Goal: Information Seeking & Learning: Obtain resource

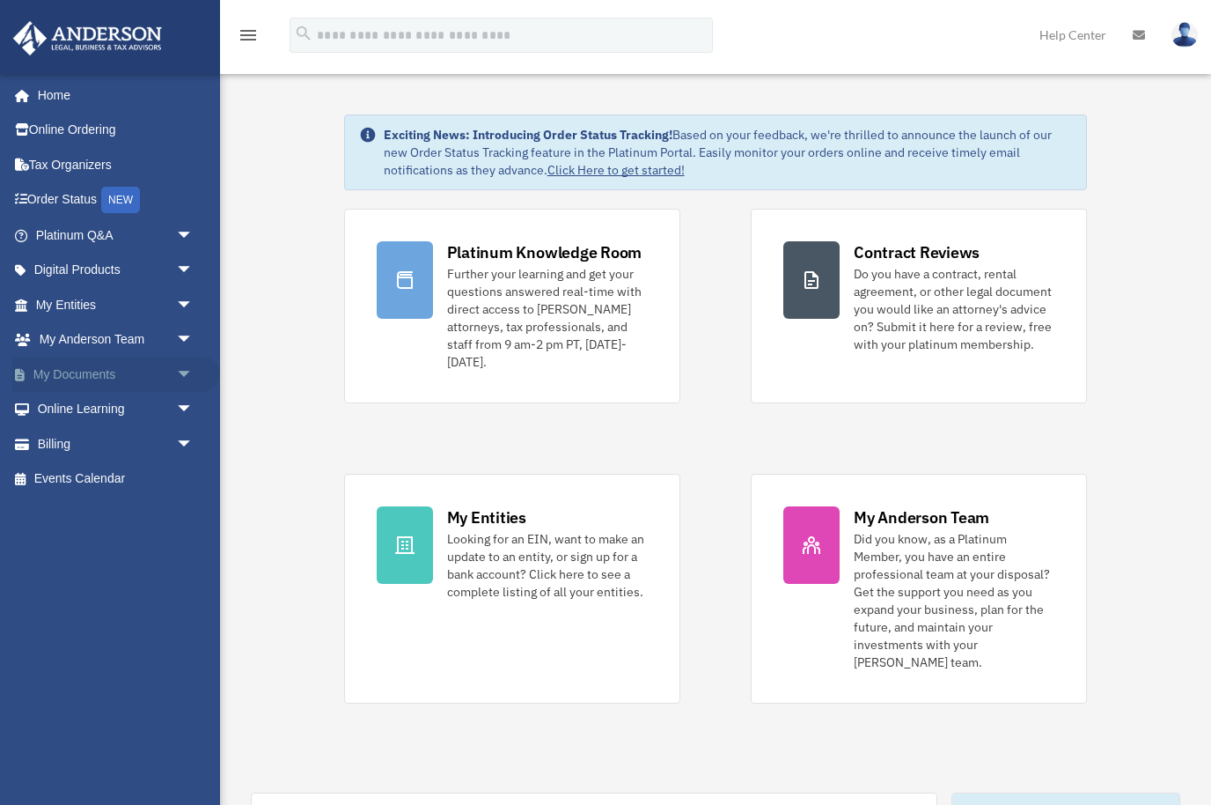
click at [187, 361] on span "arrow_drop_down" at bounding box center [193, 374] width 35 height 36
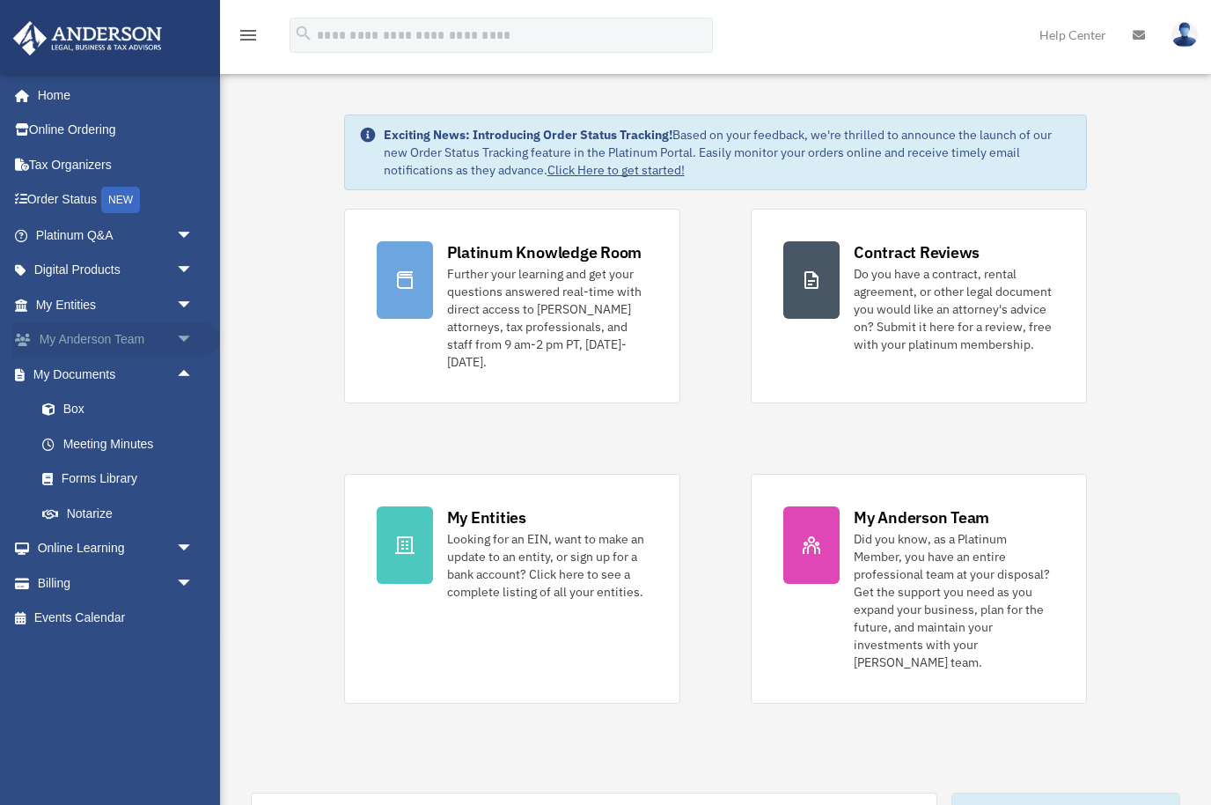
click at [188, 345] on span "arrow_drop_down" at bounding box center [193, 340] width 35 height 36
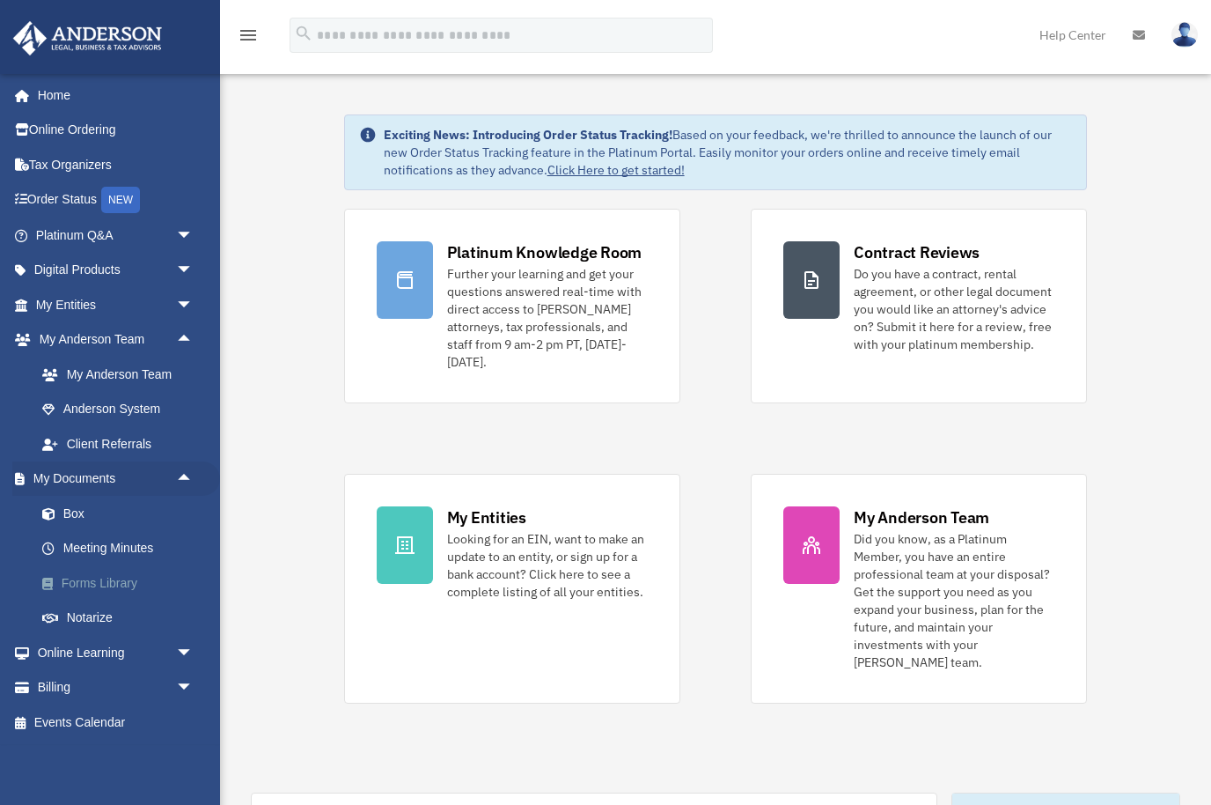
click at [114, 574] on link "Forms Library" at bounding box center [122, 582] width 195 height 35
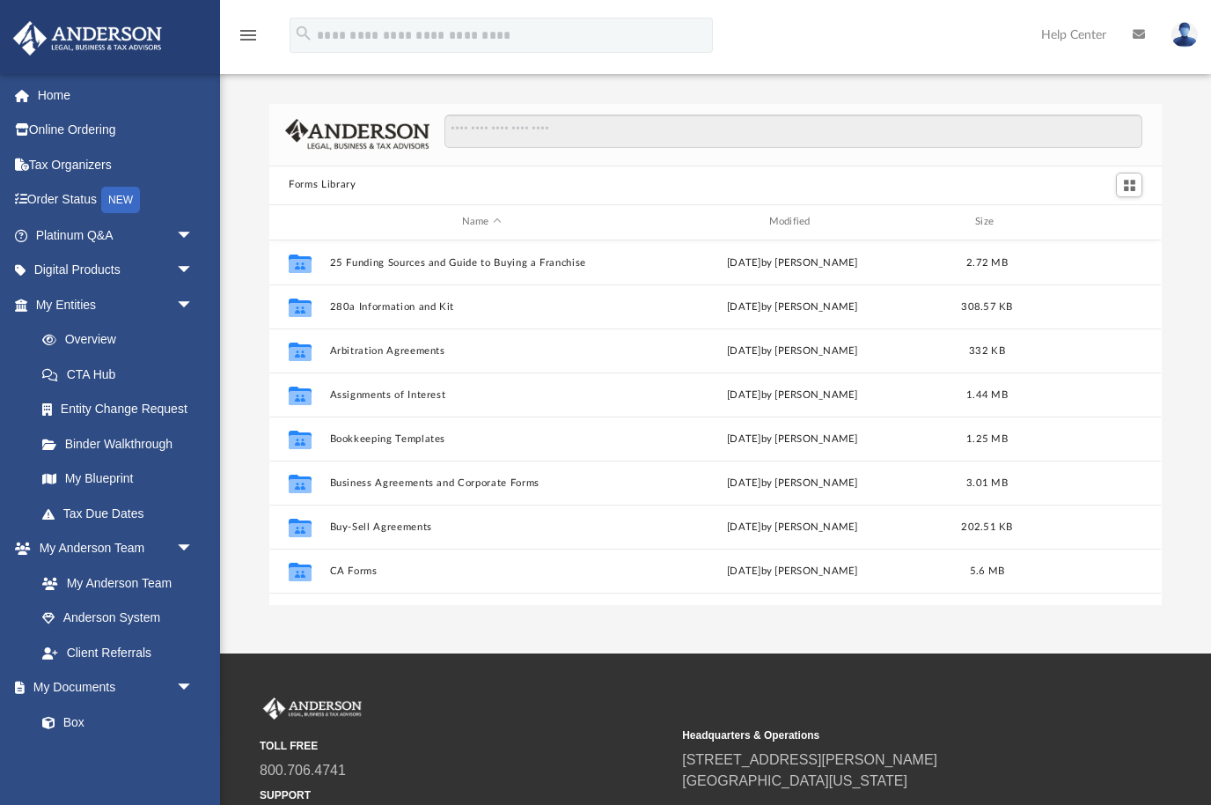
scroll to position [400, 893]
click at [616, 129] on input "Search files and folders" at bounding box center [794, 130] width 698 height 33
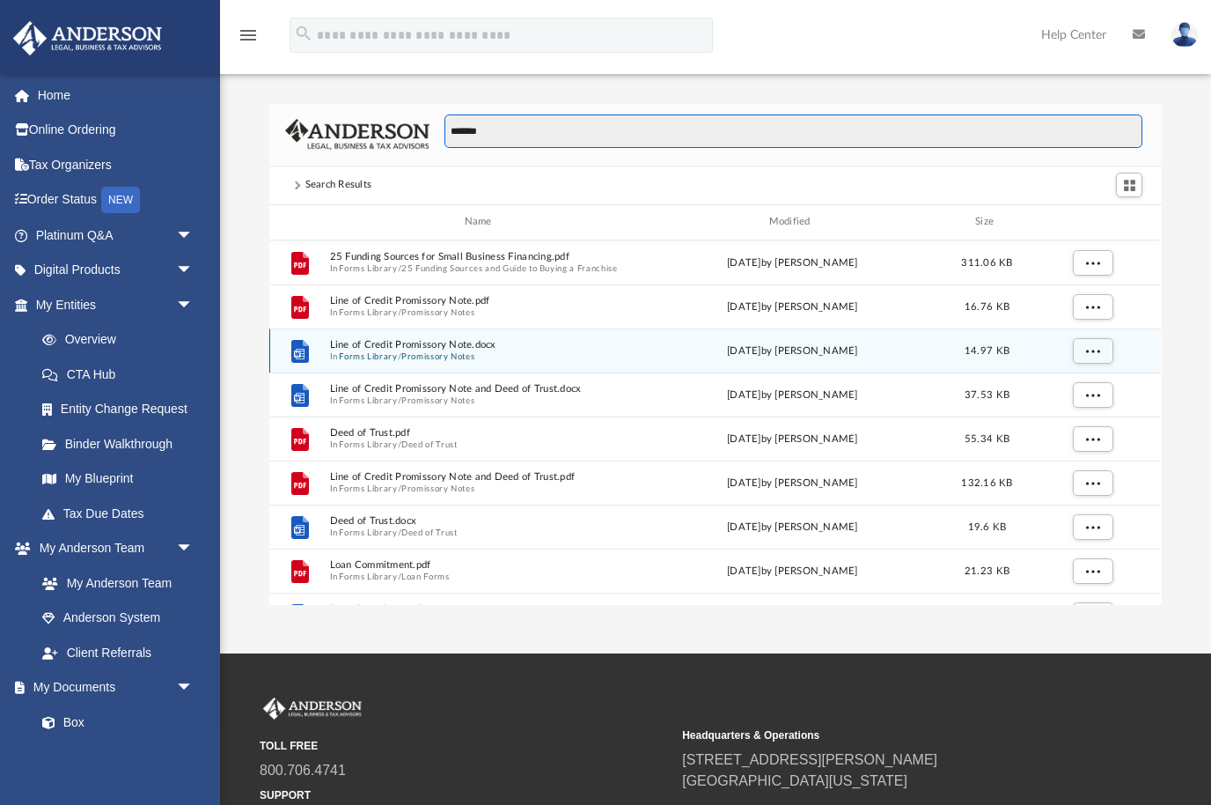
type input "*******"
click at [361, 350] on button "Forms Library" at bounding box center [369, 355] width 58 height 11
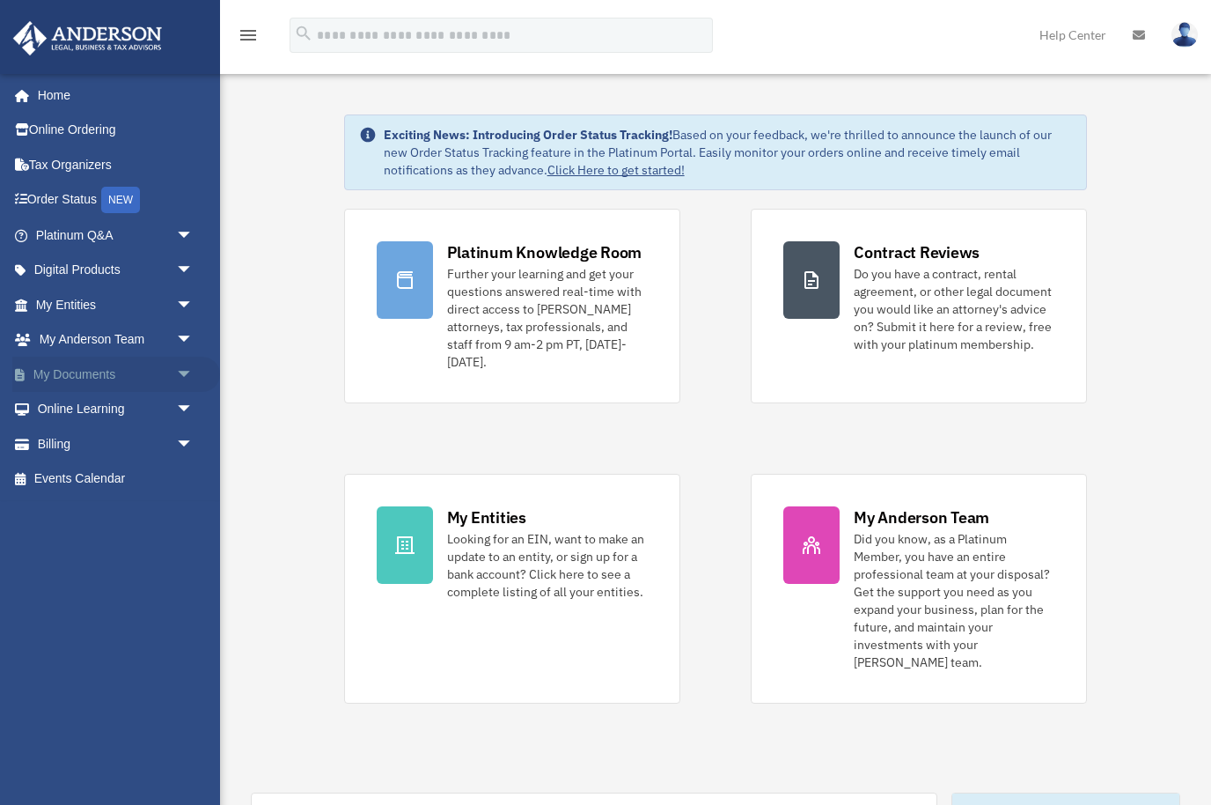
click at [136, 378] on link "My Documents arrow_drop_down" at bounding box center [116, 373] width 208 height 35
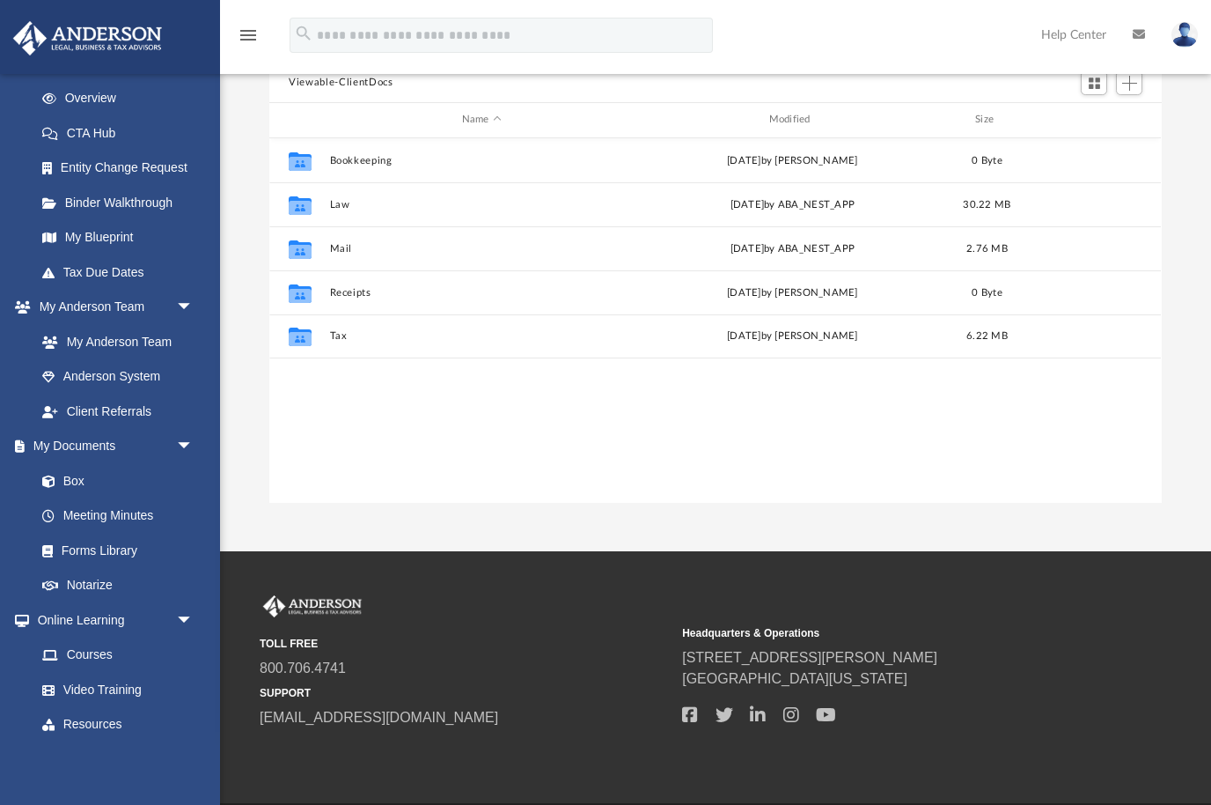
scroll to position [251, 0]
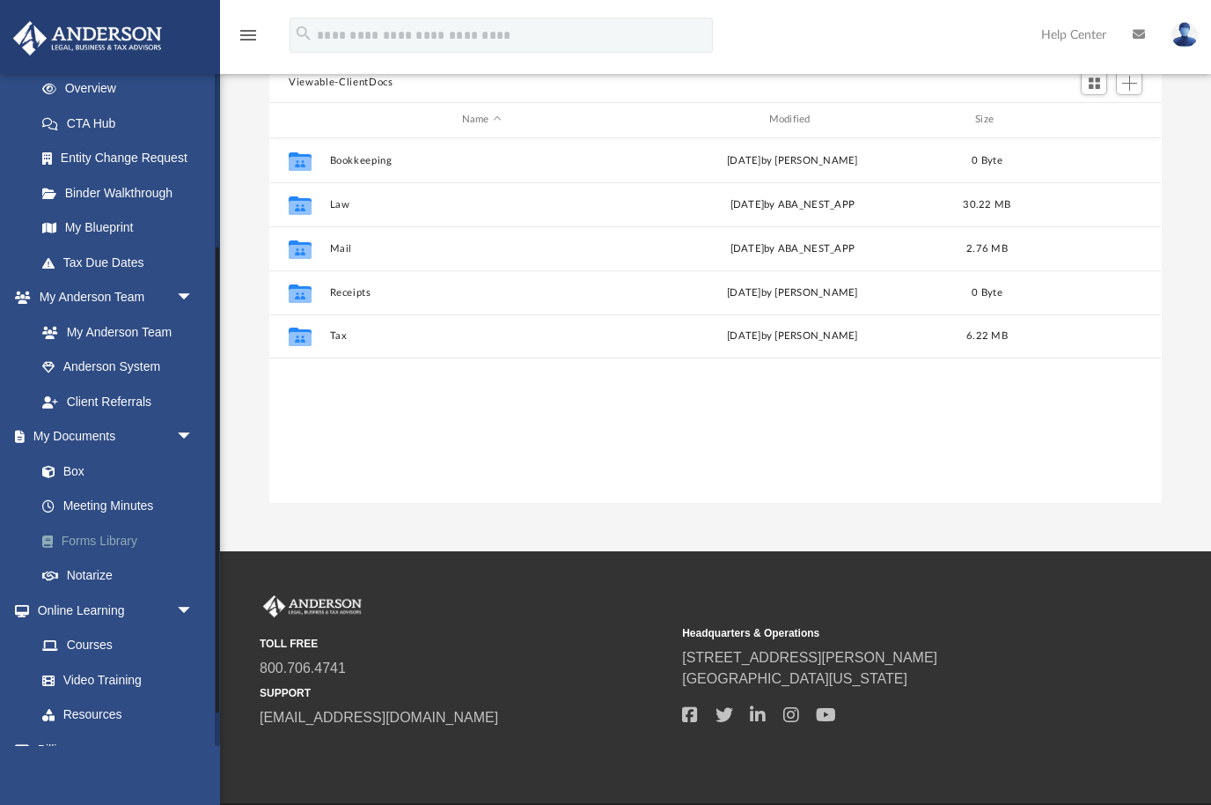
click at [128, 540] on link "Forms Library" at bounding box center [122, 540] width 195 height 35
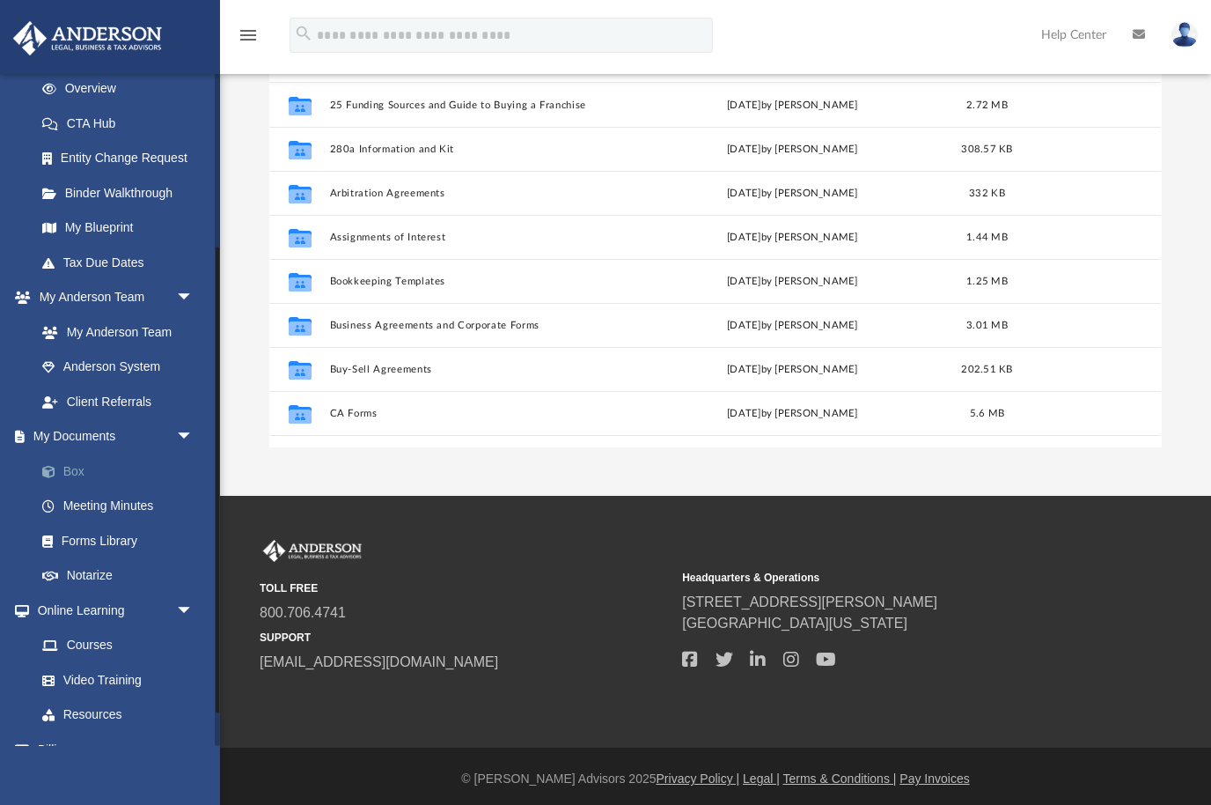
scroll to position [400, 893]
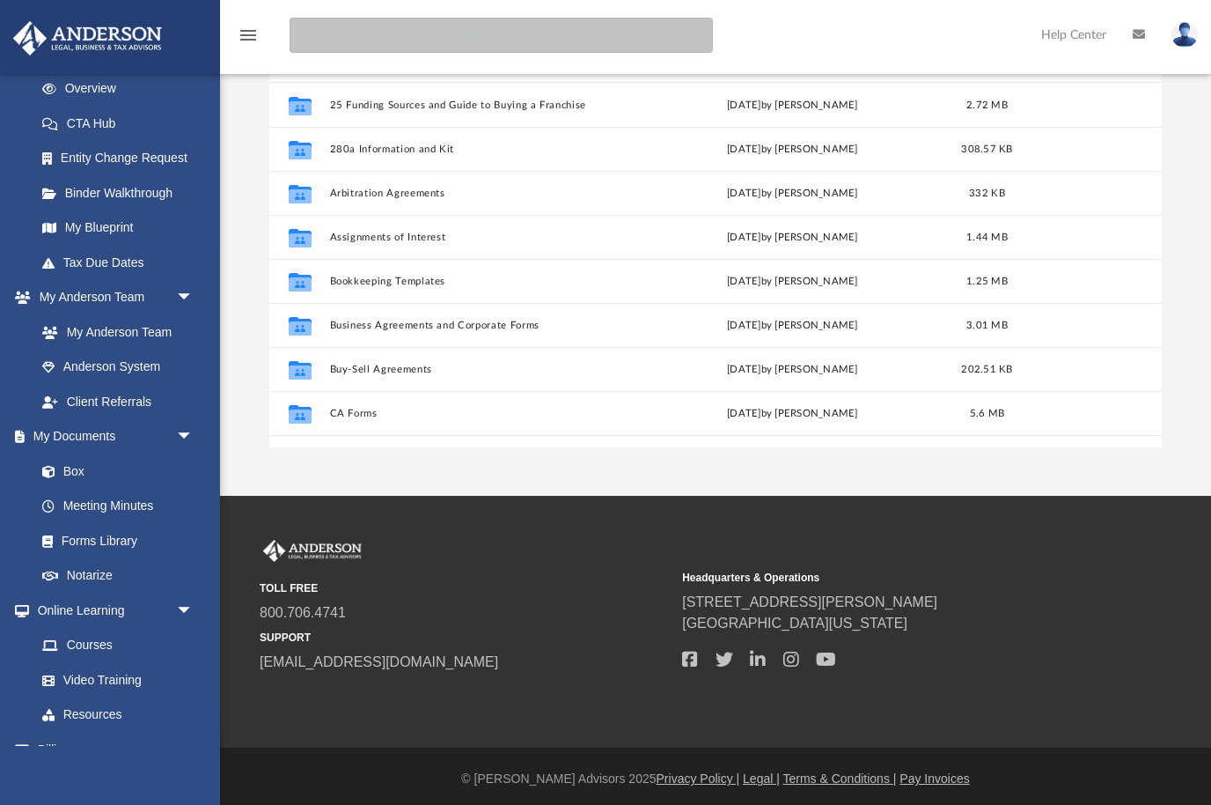
click at [445, 27] on input "search" at bounding box center [501, 35] width 423 height 35
type input "**********"
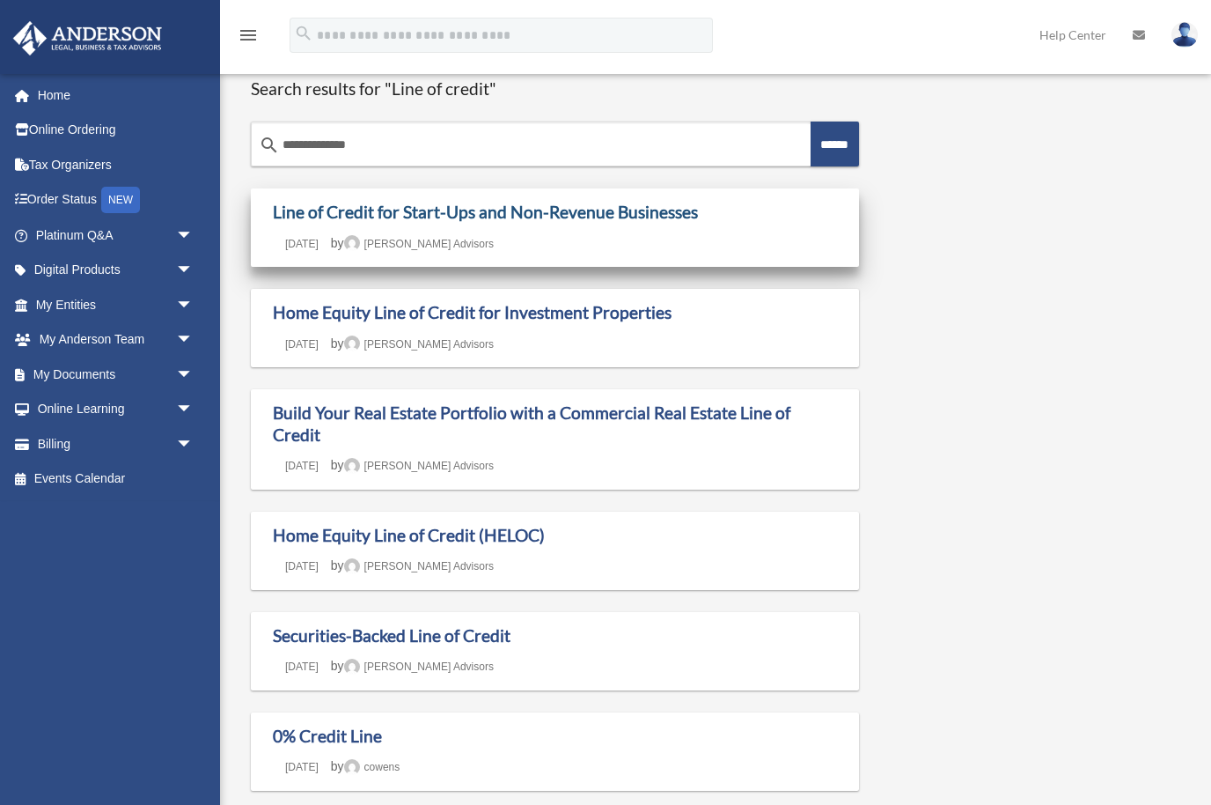
click at [295, 220] on link "Line of Credit for Start-Ups and Non-Revenue Businesses" at bounding box center [485, 212] width 425 height 20
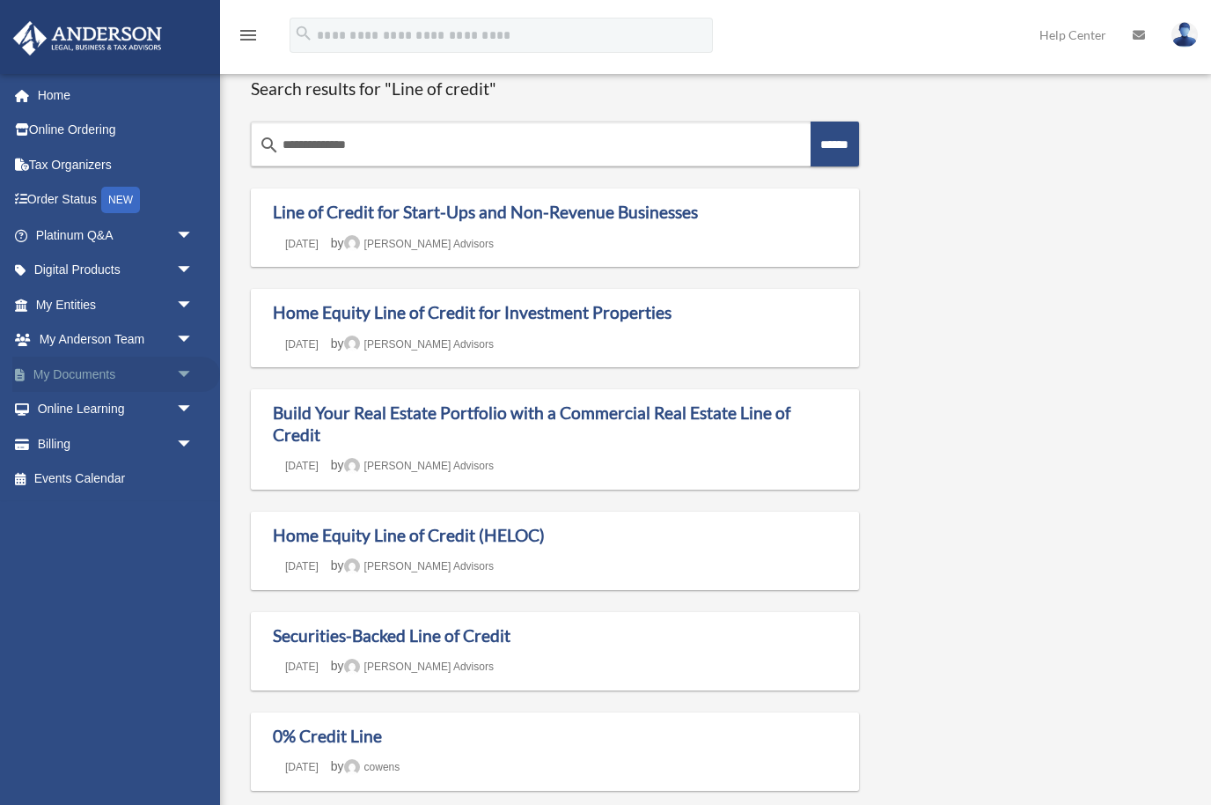
click at [179, 369] on span "arrow_drop_down" at bounding box center [193, 374] width 35 height 36
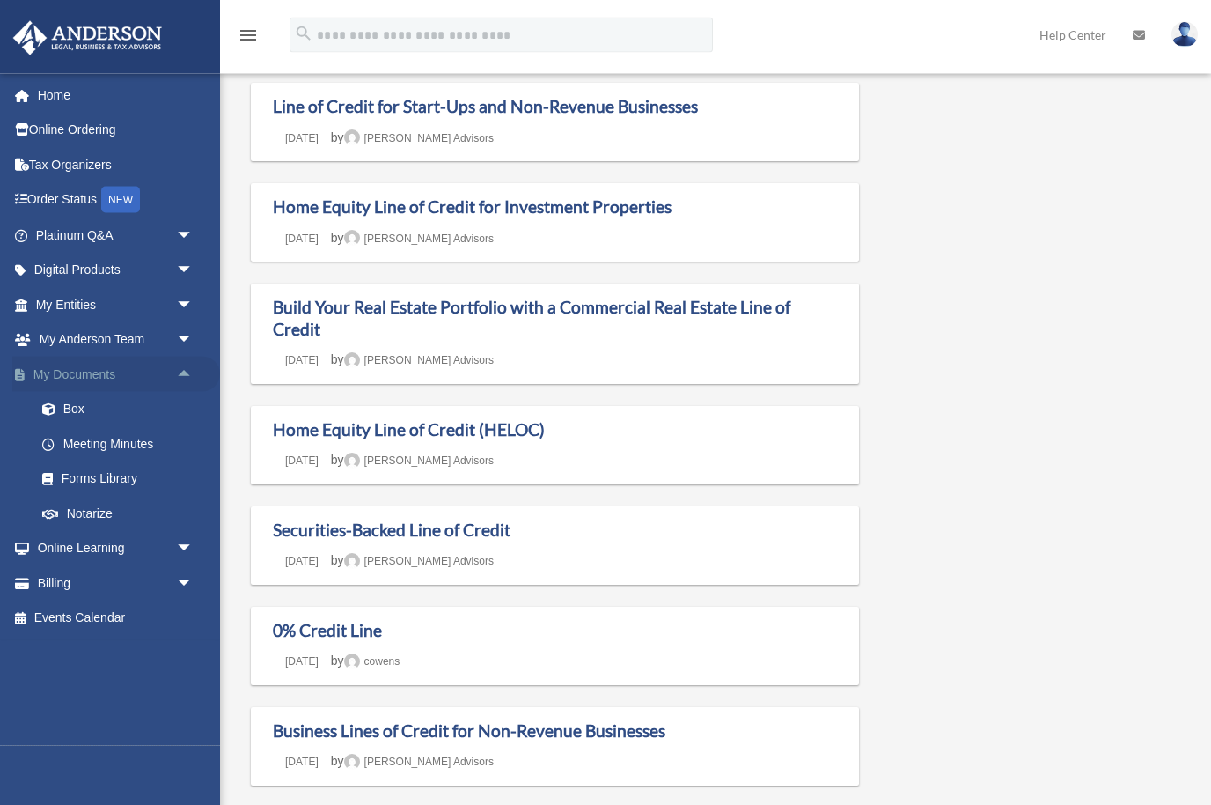
scroll to position [106, 0]
click at [88, 467] on link "Forms Library" at bounding box center [122, 478] width 195 height 35
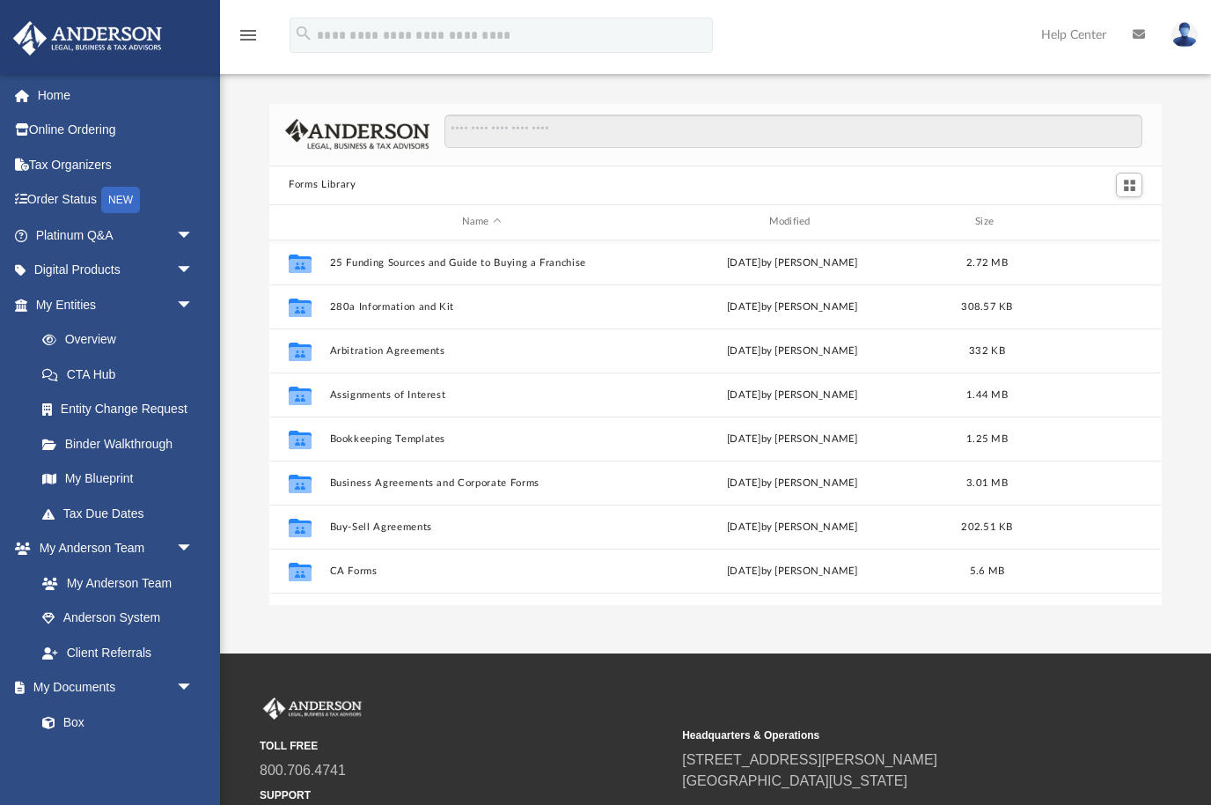
scroll to position [400, 893]
click at [471, 130] on input "Search files and folders" at bounding box center [794, 130] width 698 height 33
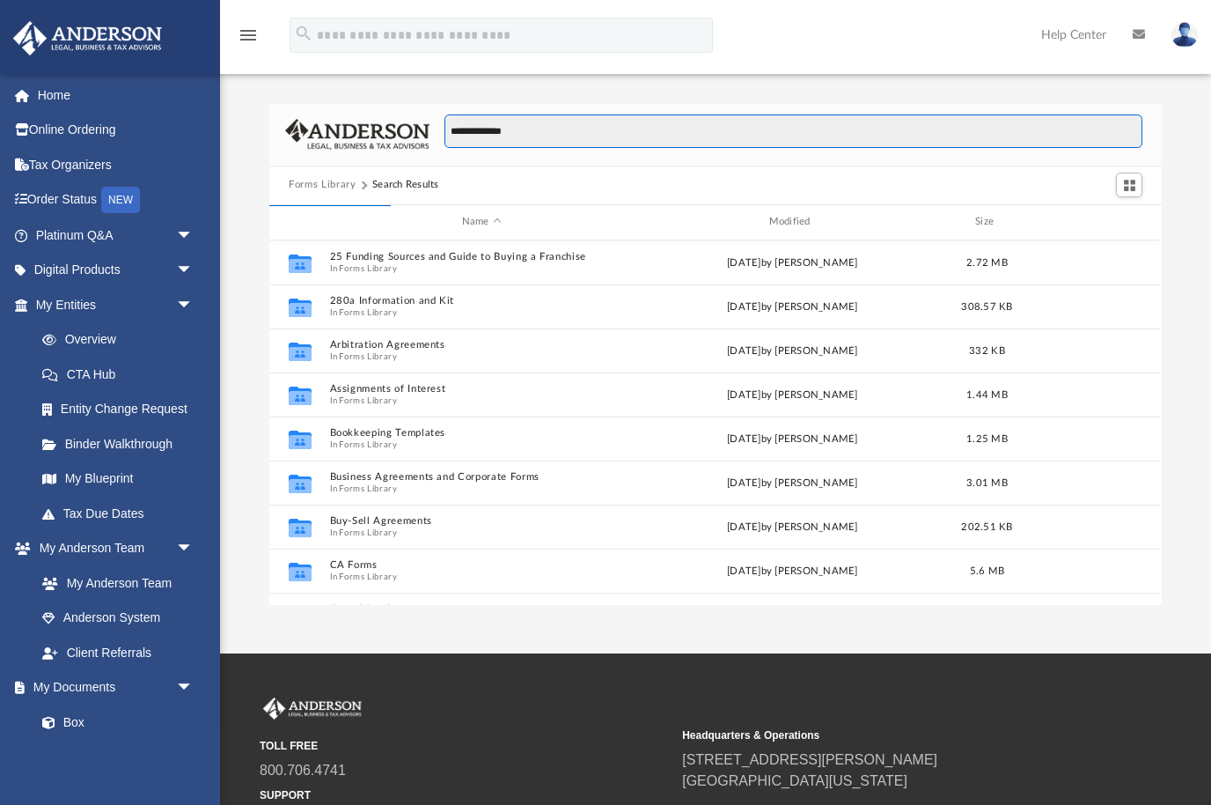
type input "**********"
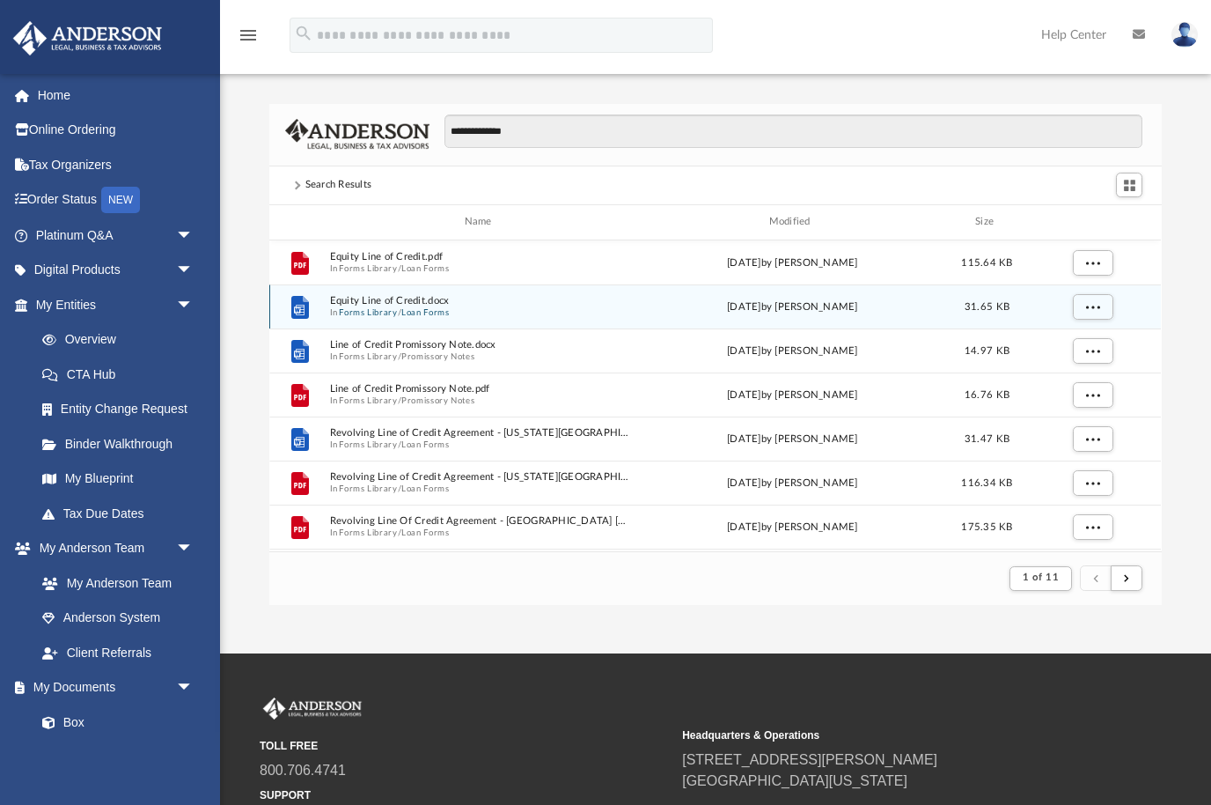
click at [375, 302] on span "Equity Line of Credit.docx" at bounding box center [482, 300] width 304 height 11
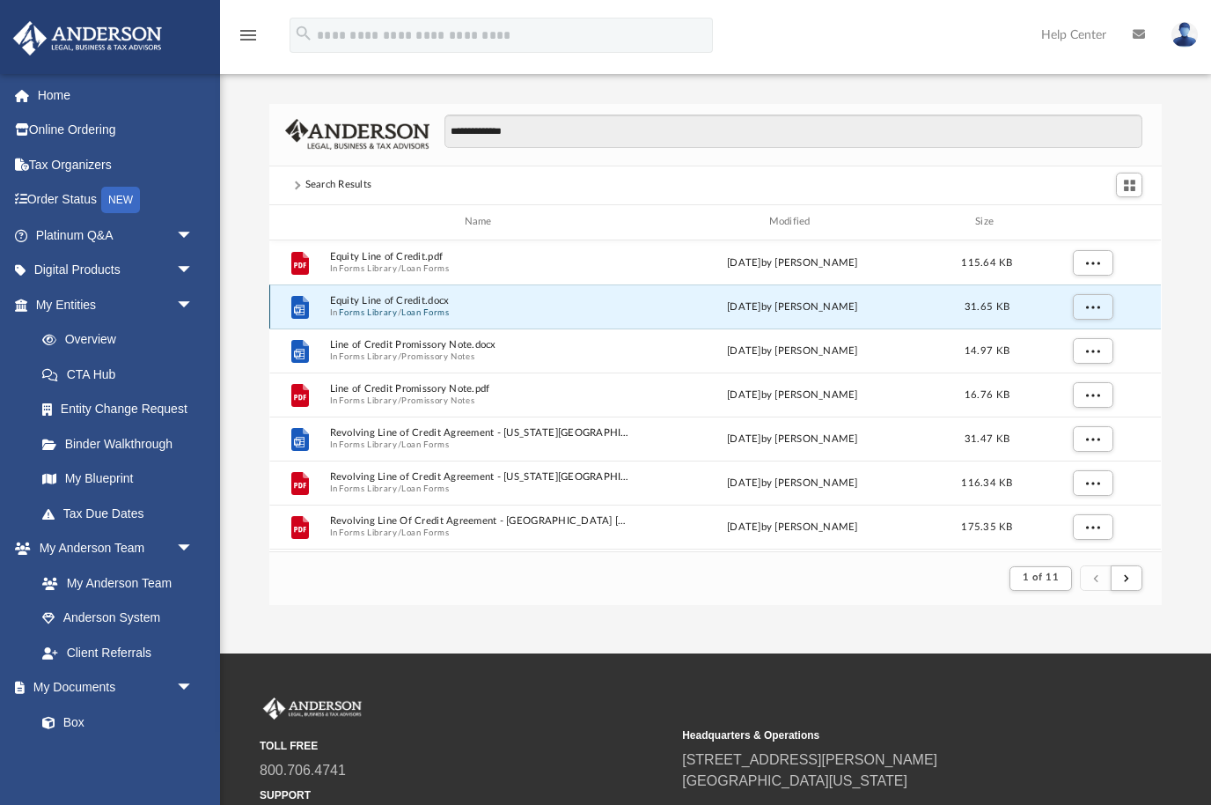
click at [312, 312] on icon "File" at bounding box center [300, 306] width 28 height 28
click at [315, 316] on div "File" at bounding box center [300, 306] width 44 height 28
click at [1081, 306] on button "More options" at bounding box center [1093, 306] width 40 height 26
click at [1080, 338] on li "Preview" at bounding box center [1077, 341] width 51 height 18
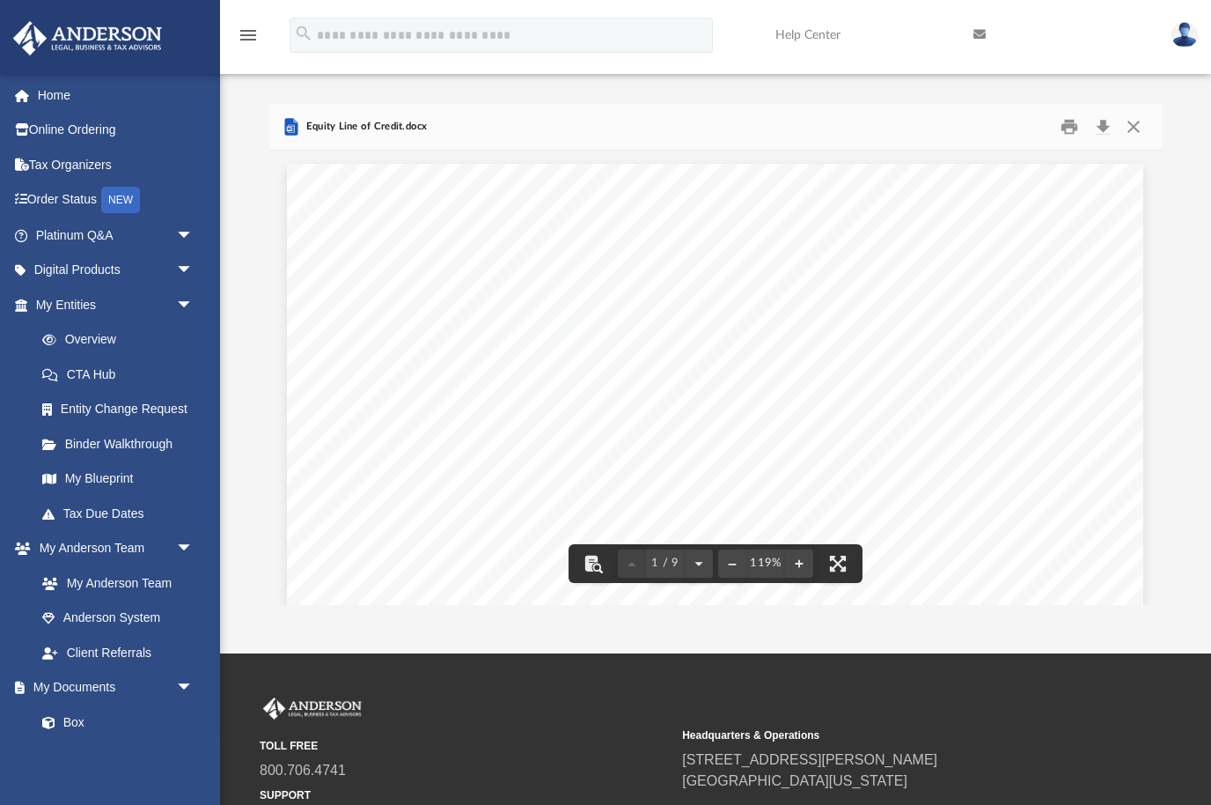
scroll to position [0, 0]
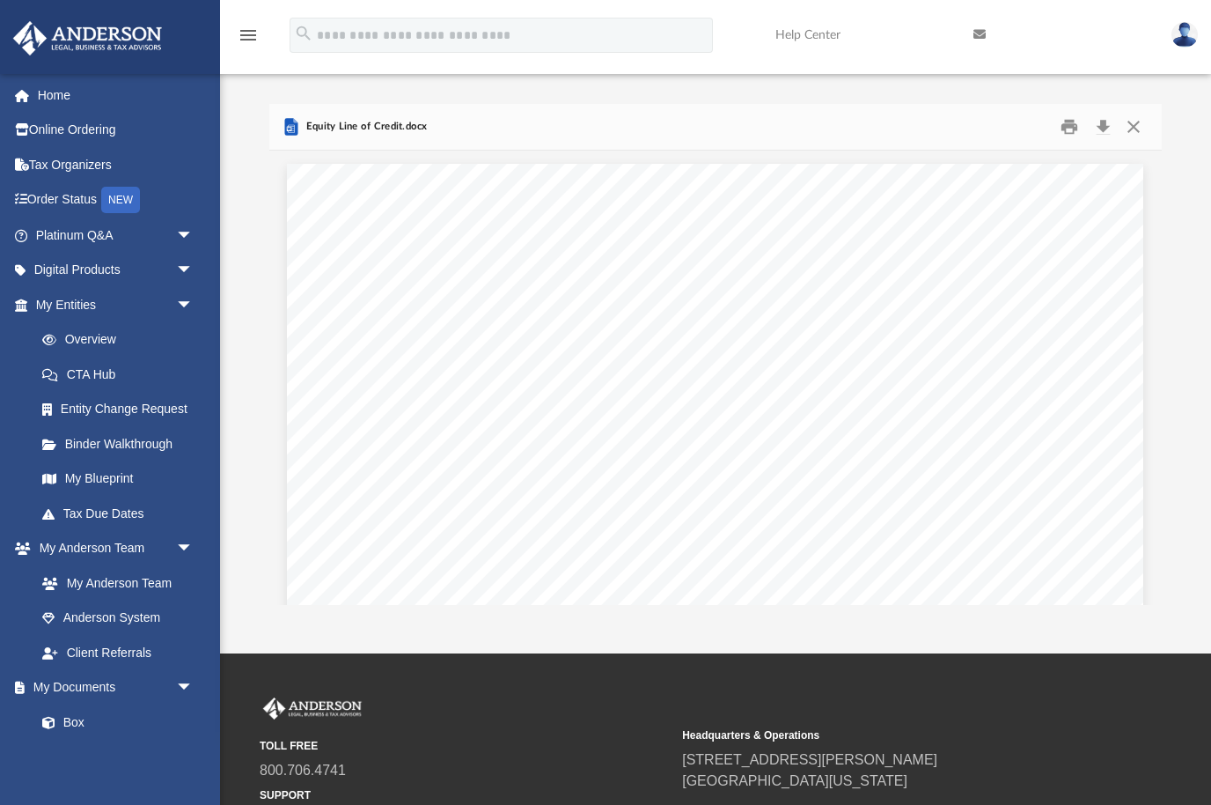
click at [845, 570] on button "File preview" at bounding box center [838, 563] width 39 height 39
click at [1140, 131] on button "Close" at bounding box center [1134, 126] width 32 height 27
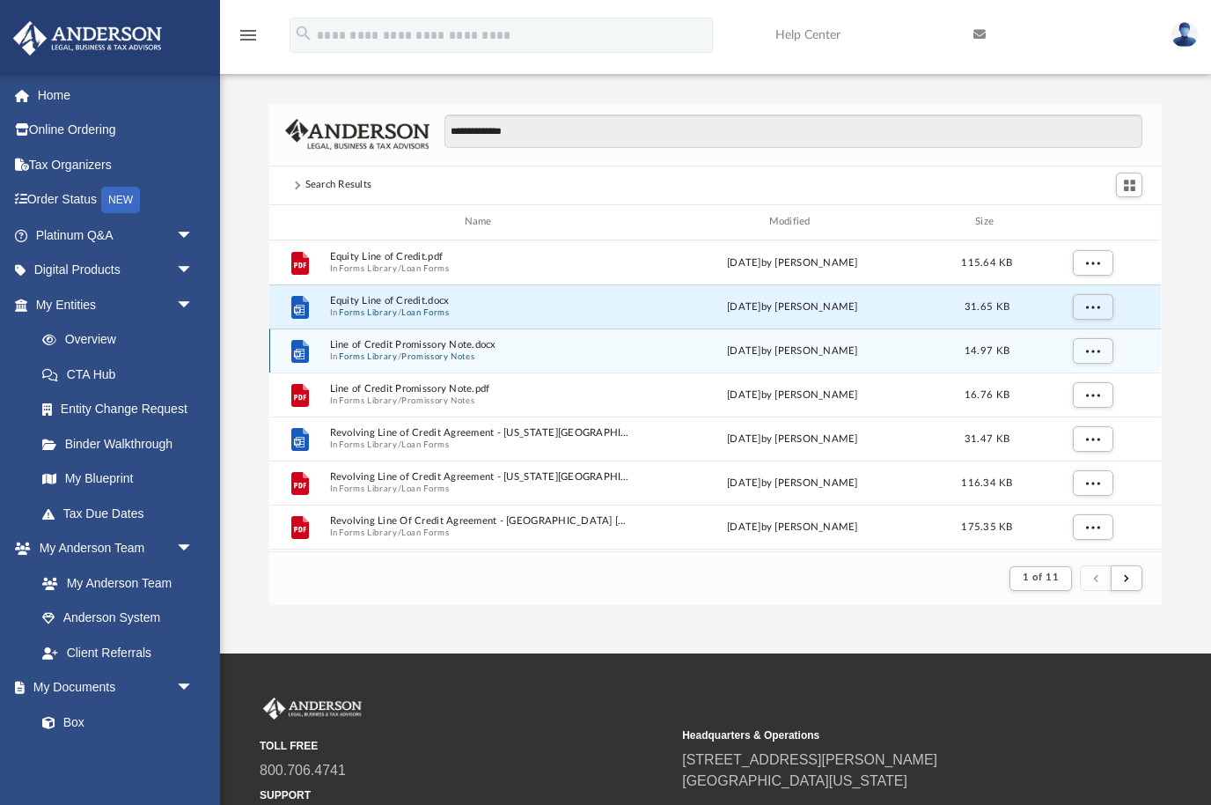
click at [410, 350] on button "Promissory Notes" at bounding box center [437, 355] width 73 height 11
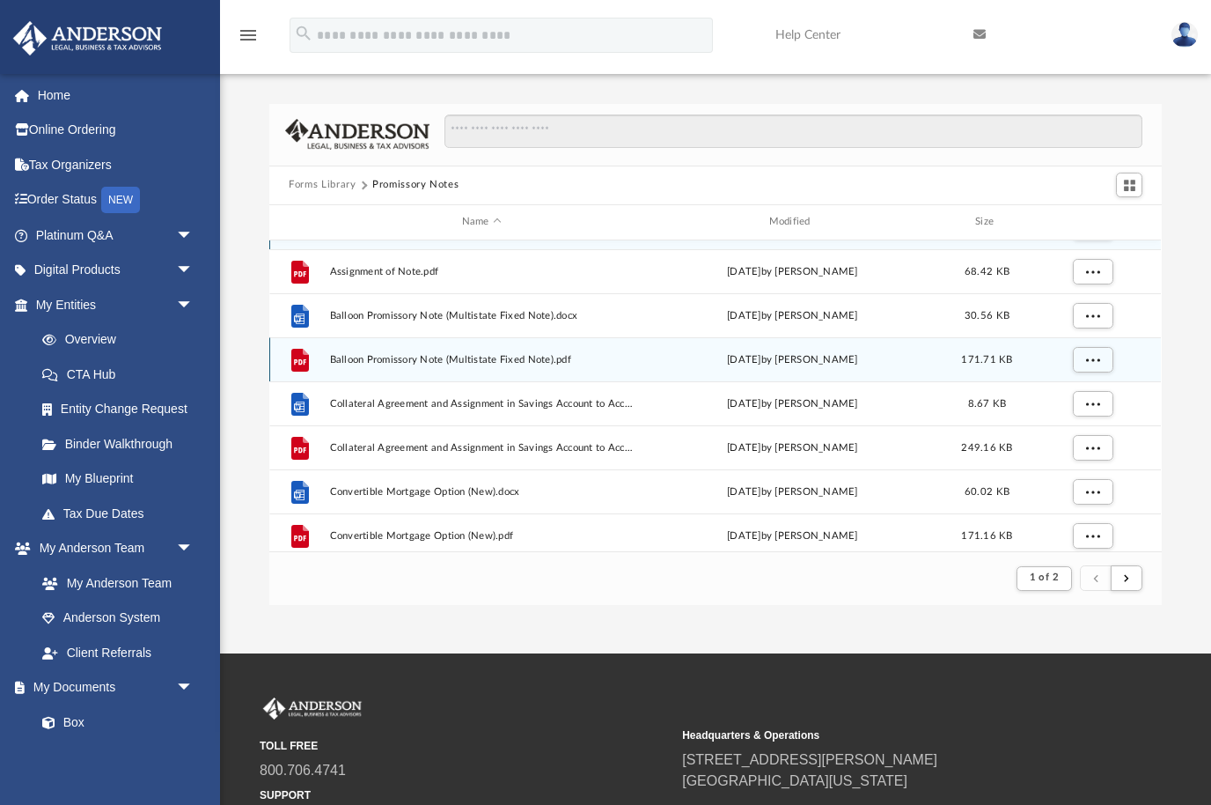
click at [294, 337] on div "File Balloon Promissory Note (Multistate Fixed Note).pdf Wed Oct 5 2022 by Mary…" at bounding box center [715, 359] width 892 height 44
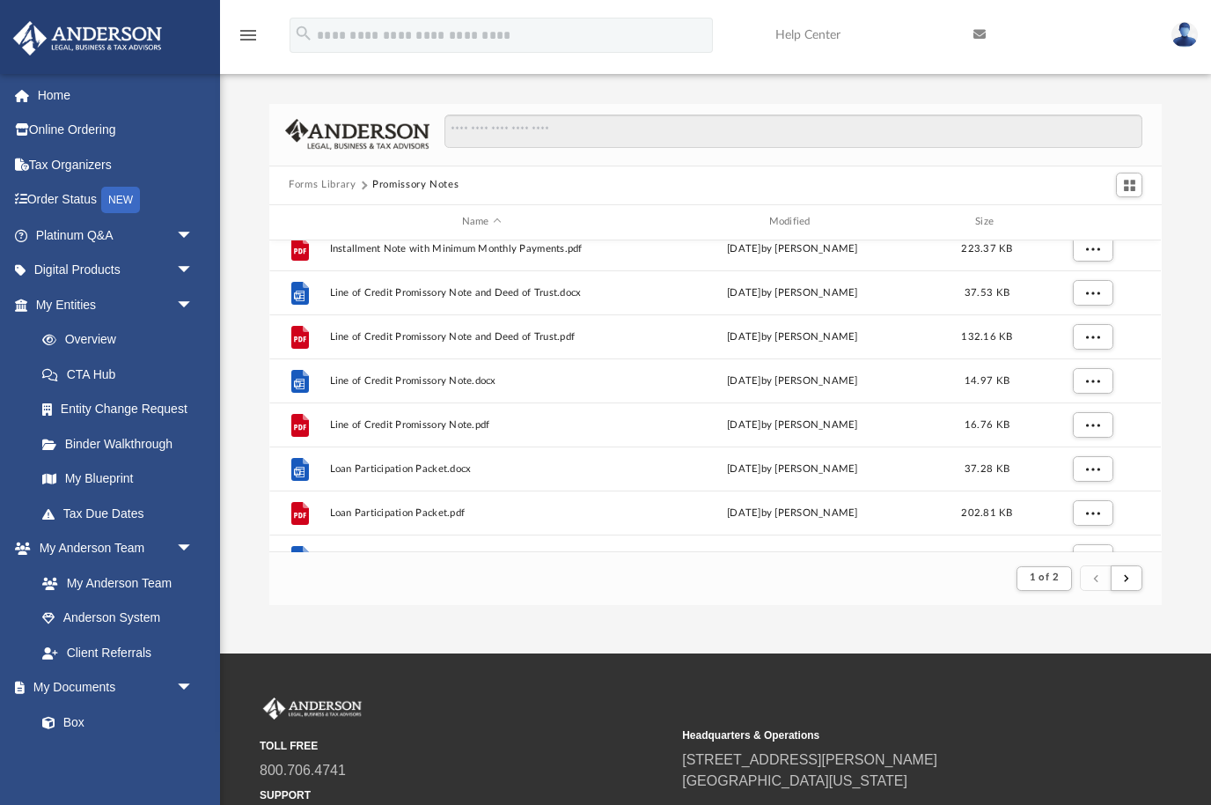
scroll to position [1117, 0]
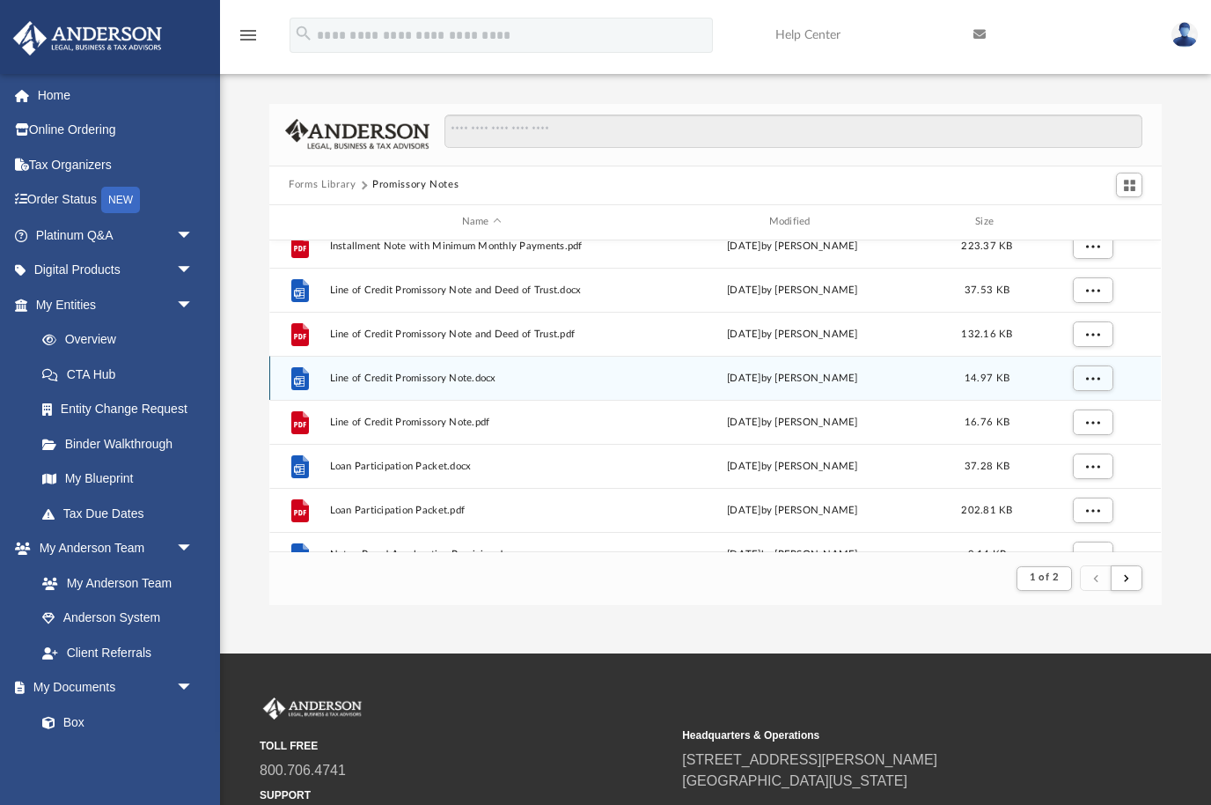
click at [356, 380] on span "Line of Credit Promissory Note.docx" at bounding box center [482, 376] width 304 height 11
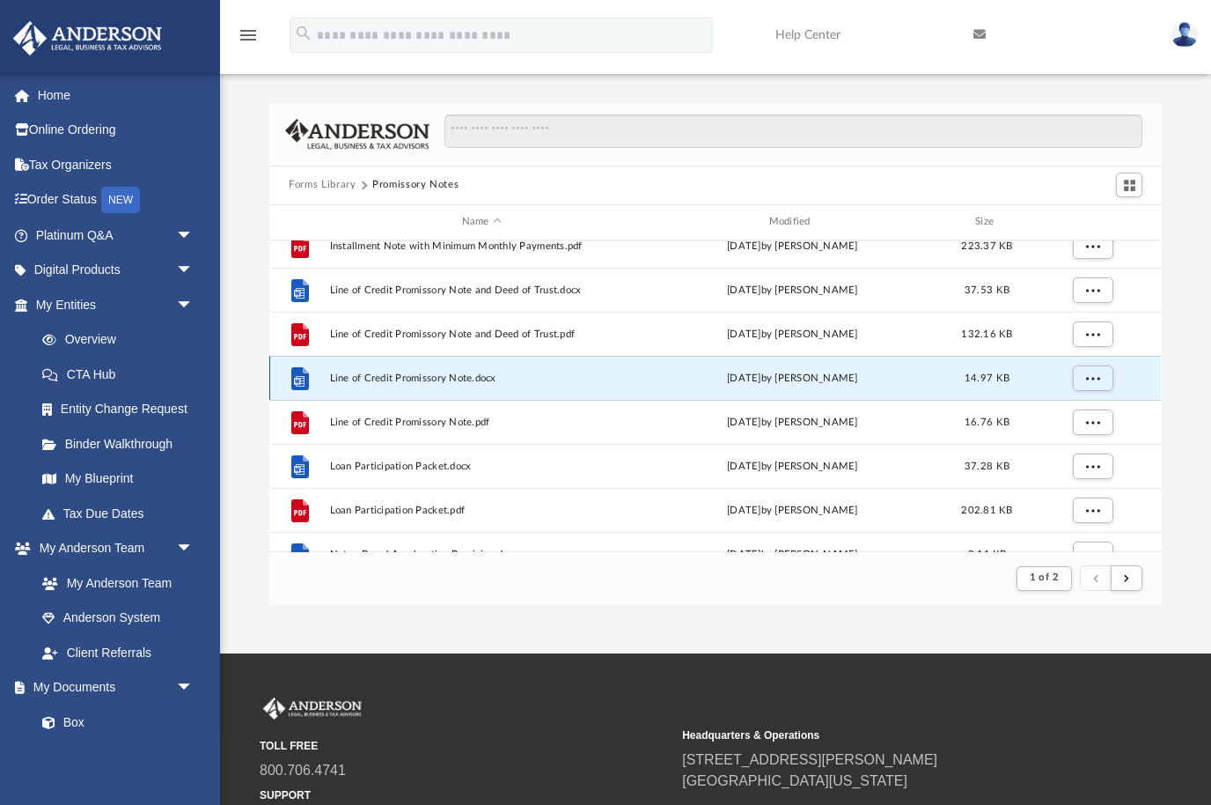
click at [442, 374] on span "Line of Credit Promissory Note.docx" at bounding box center [482, 376] width 304 height 11
click at [1099, 376] on span "More options" at bounding box center [1093, 377] width 14 height 10
click at [1081, 408] on li "Preview" at bounding box center [1077, 412] width 51 height 18
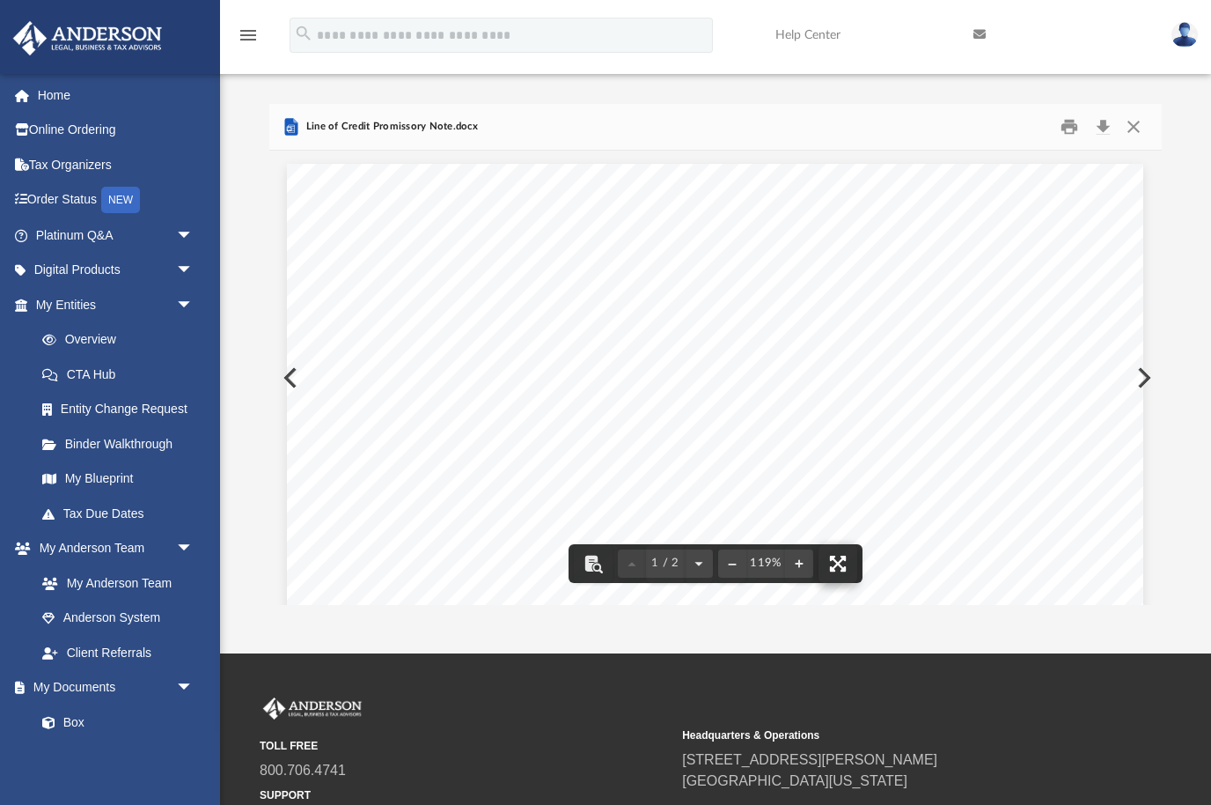
click at [839, 565] on button "File preview" at bounding box center [838, 563] width 39 height 39
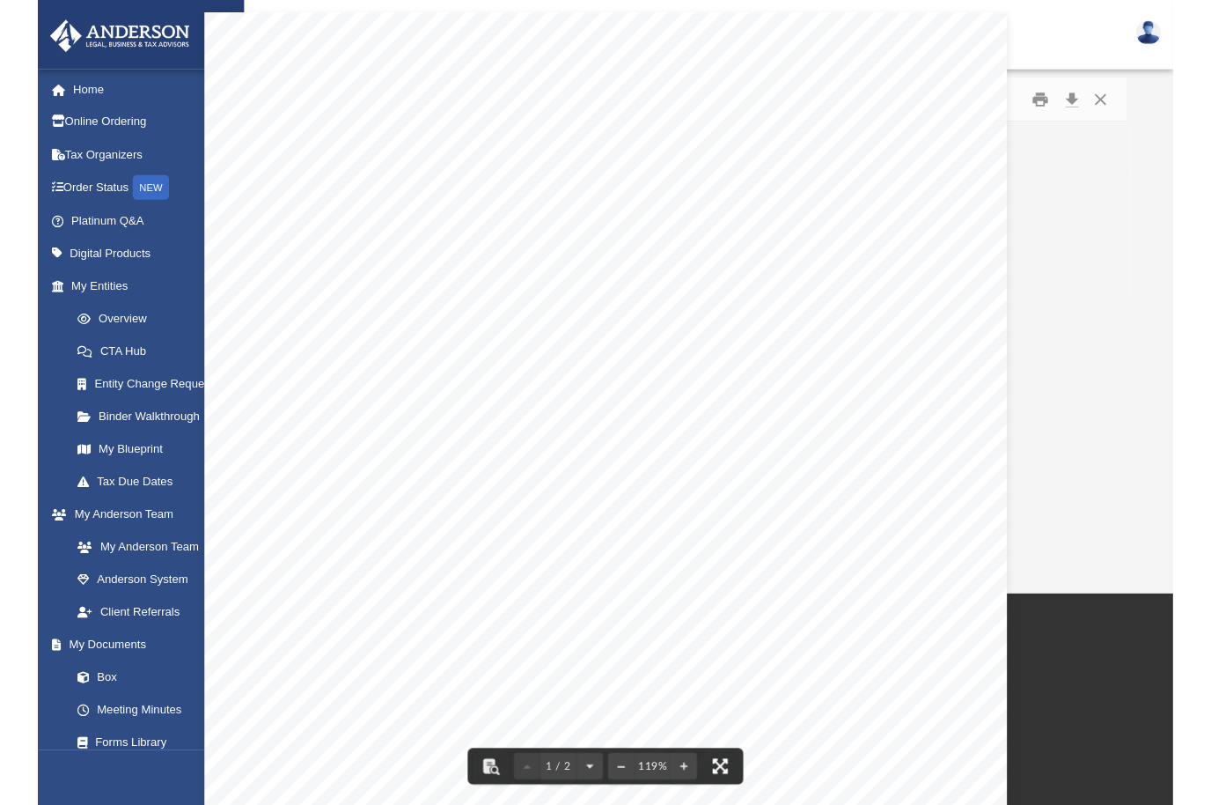
scroll to position [0, 0]
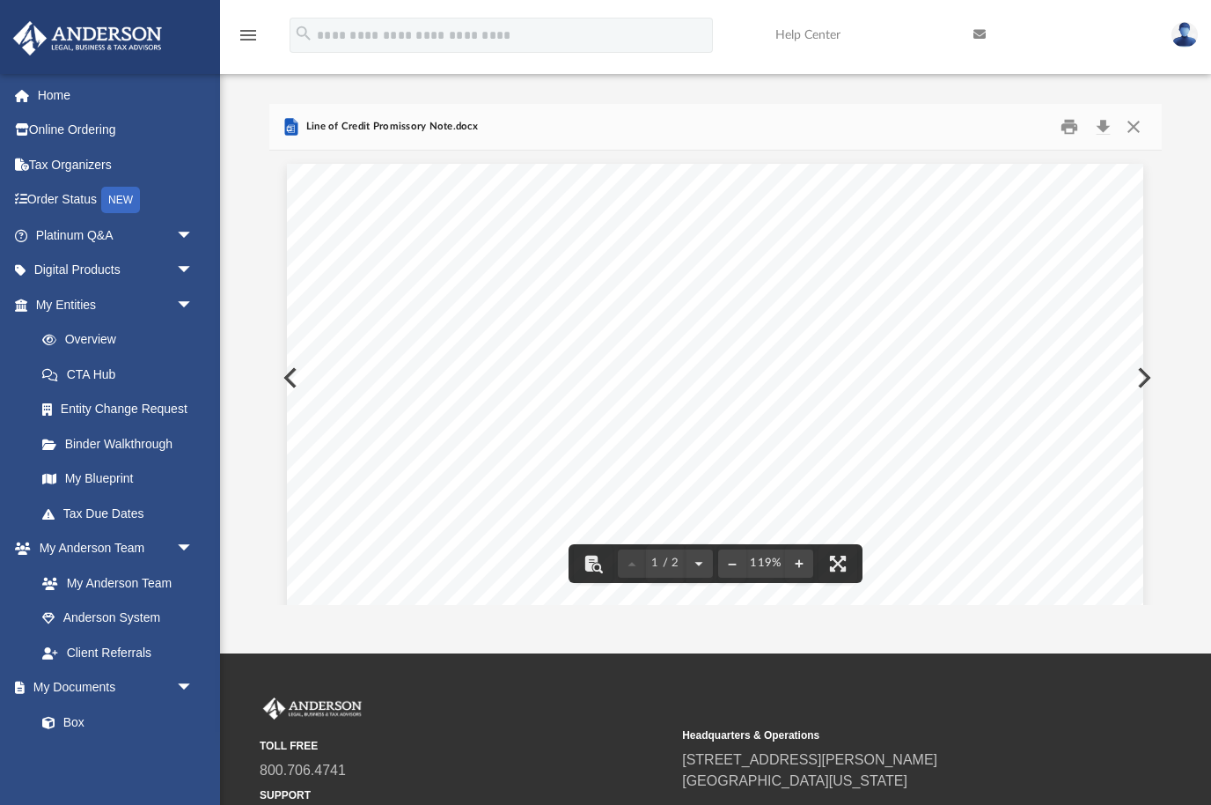
click at [1132, 126] on button "Close" at bounding box center [1134, 126] width 32 height 27
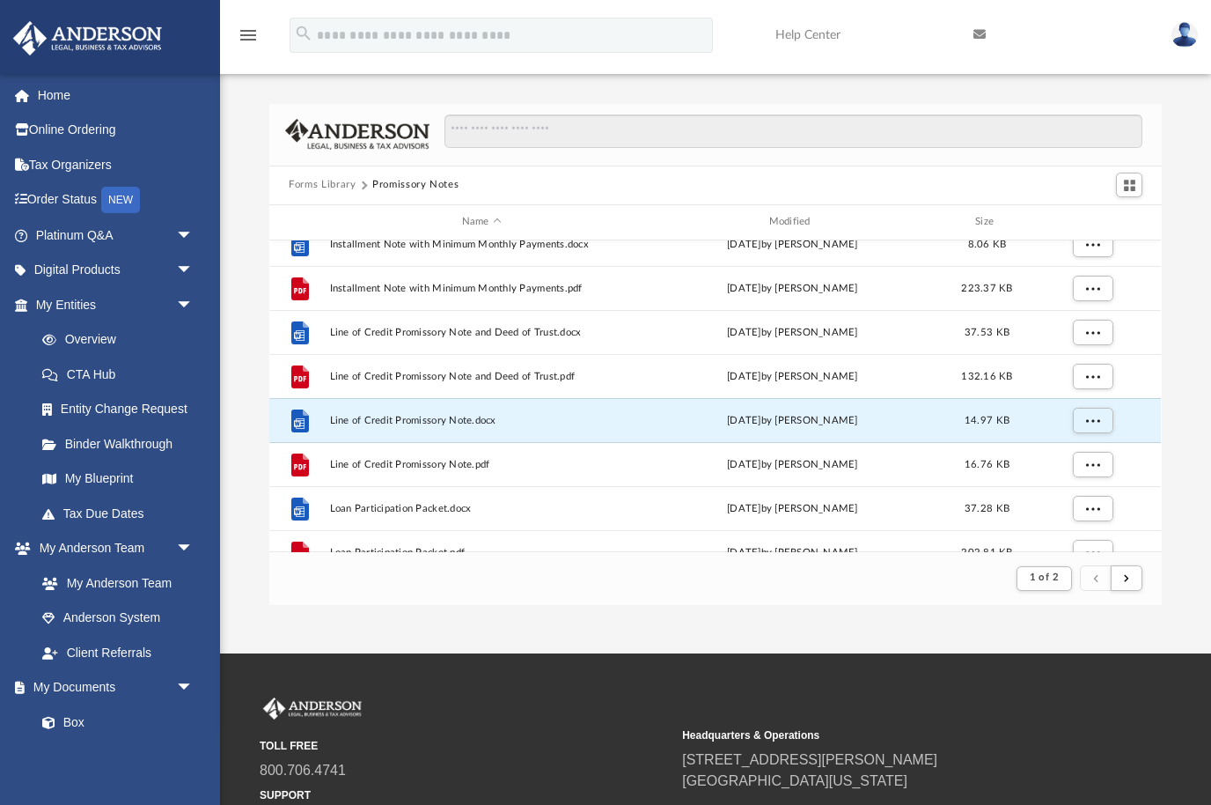
scroll to position [1077, 0]
click at [364, 415] on span "Line of Credit Promissory Note.docx" at bounding box center [482, 416] width 304 height 11
click at [1105, 417] on button "More options" at bounding box center [1093, 417] width 40 height 26
click at [1091, 454] on li "Preview" at bounding box center [1077, 452] width 51 height 18
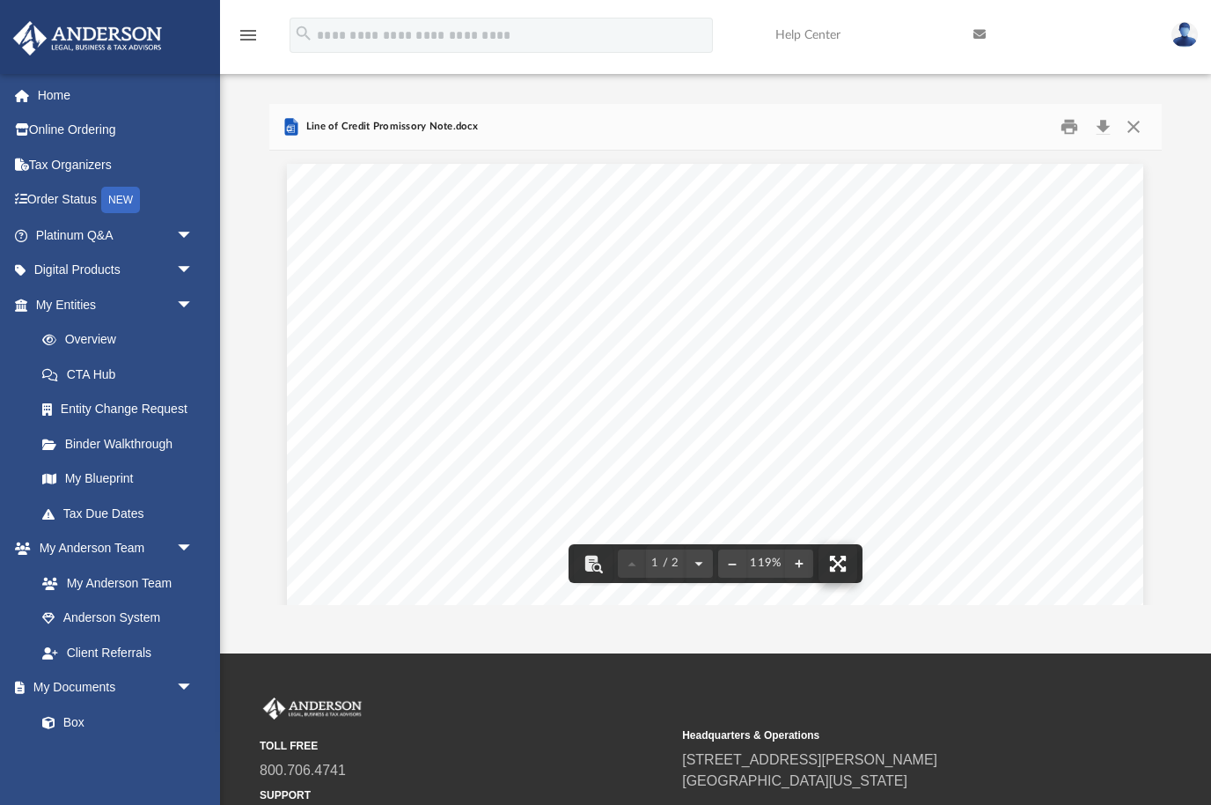
click at [846, 566] on button "File preview" at bounding box center [838, 563] width 39 height 39
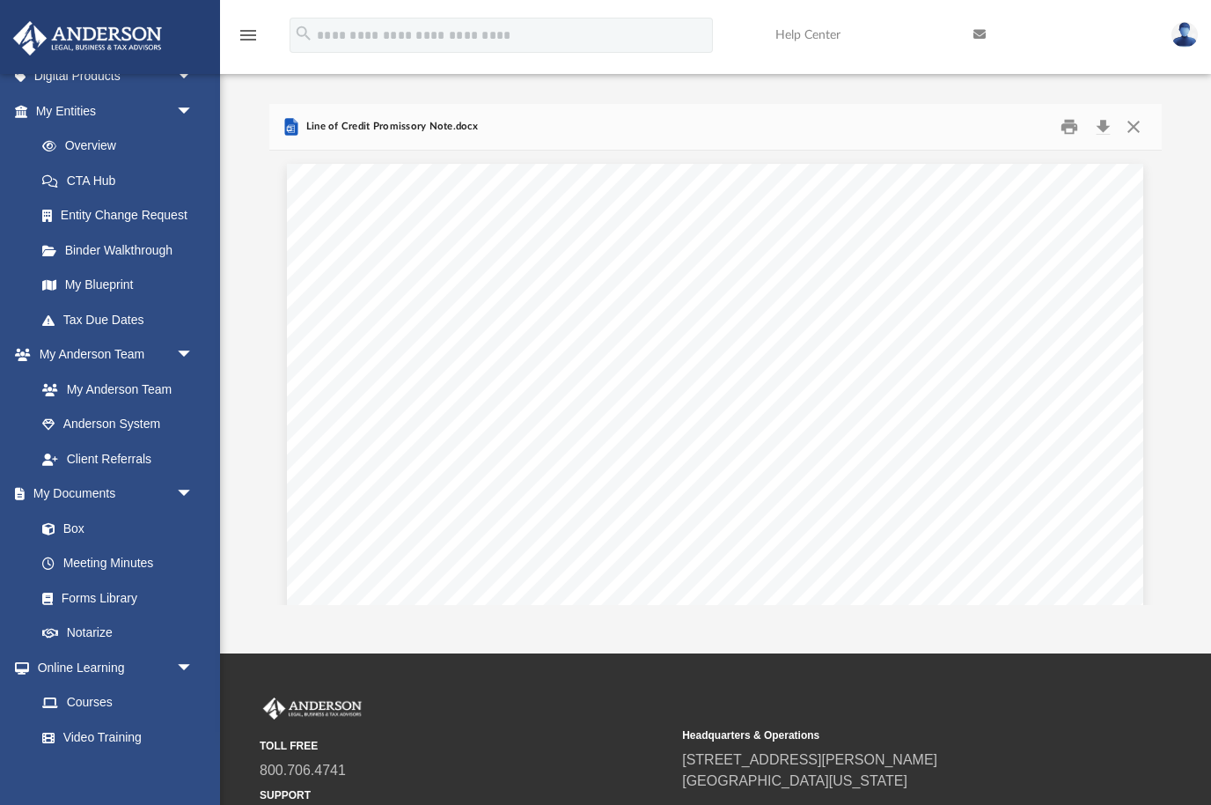
scroll to position [187, 0]
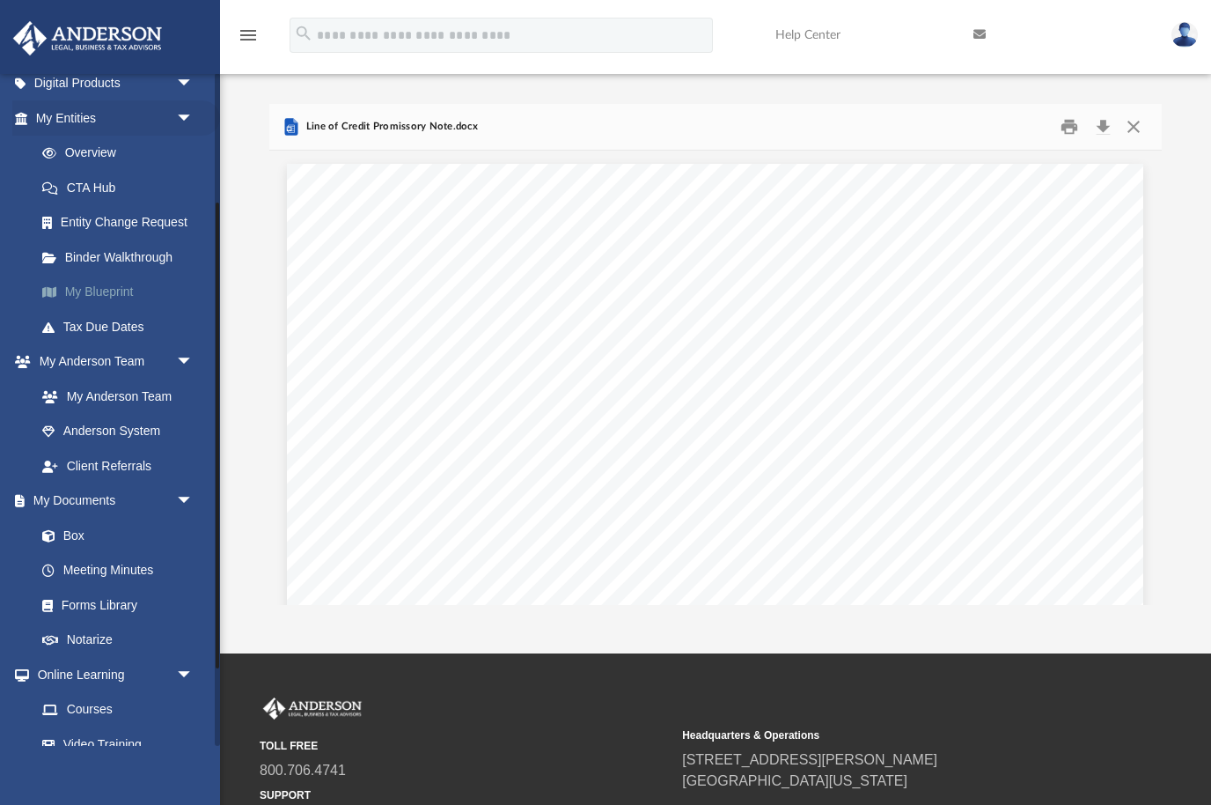
click at [82, 285] on link "My Blueprint" at bounding box center [122, 292] width 195 height 35
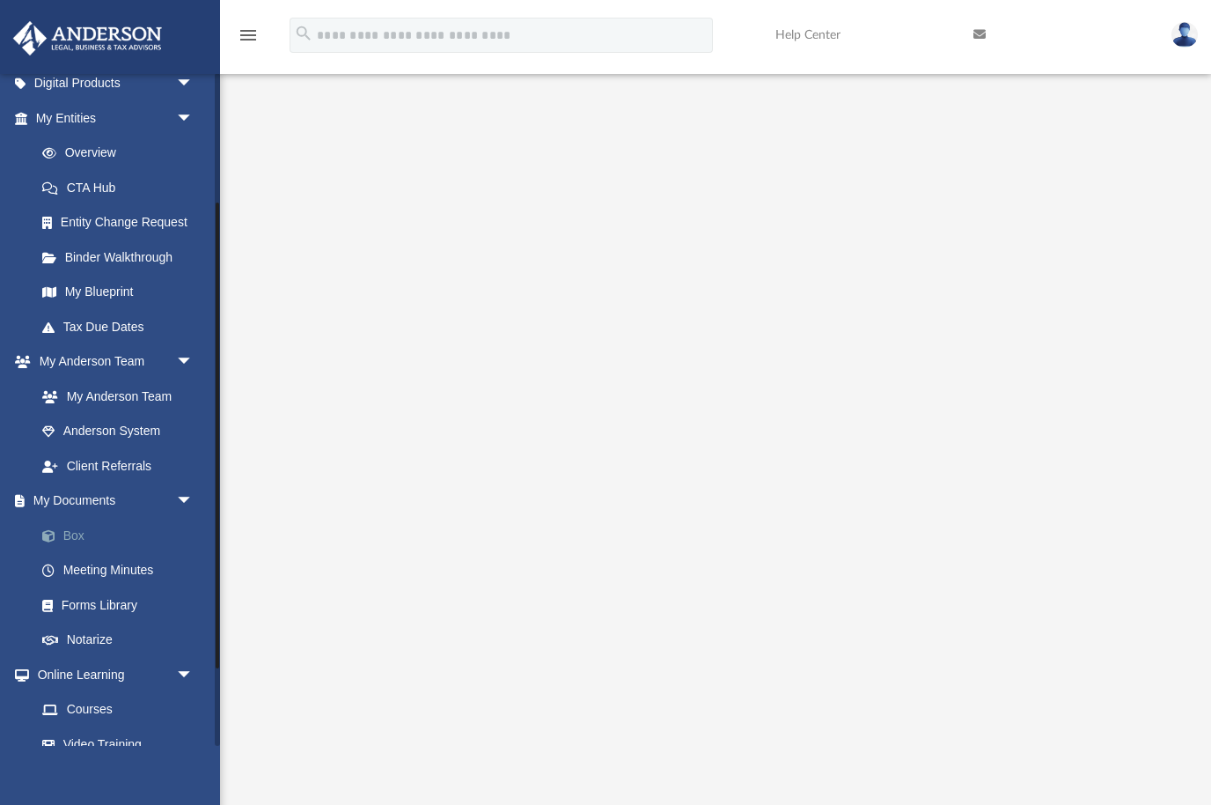
click at [64, 519] on link "Box" at bounding box center [122, 535] width 195 height 35
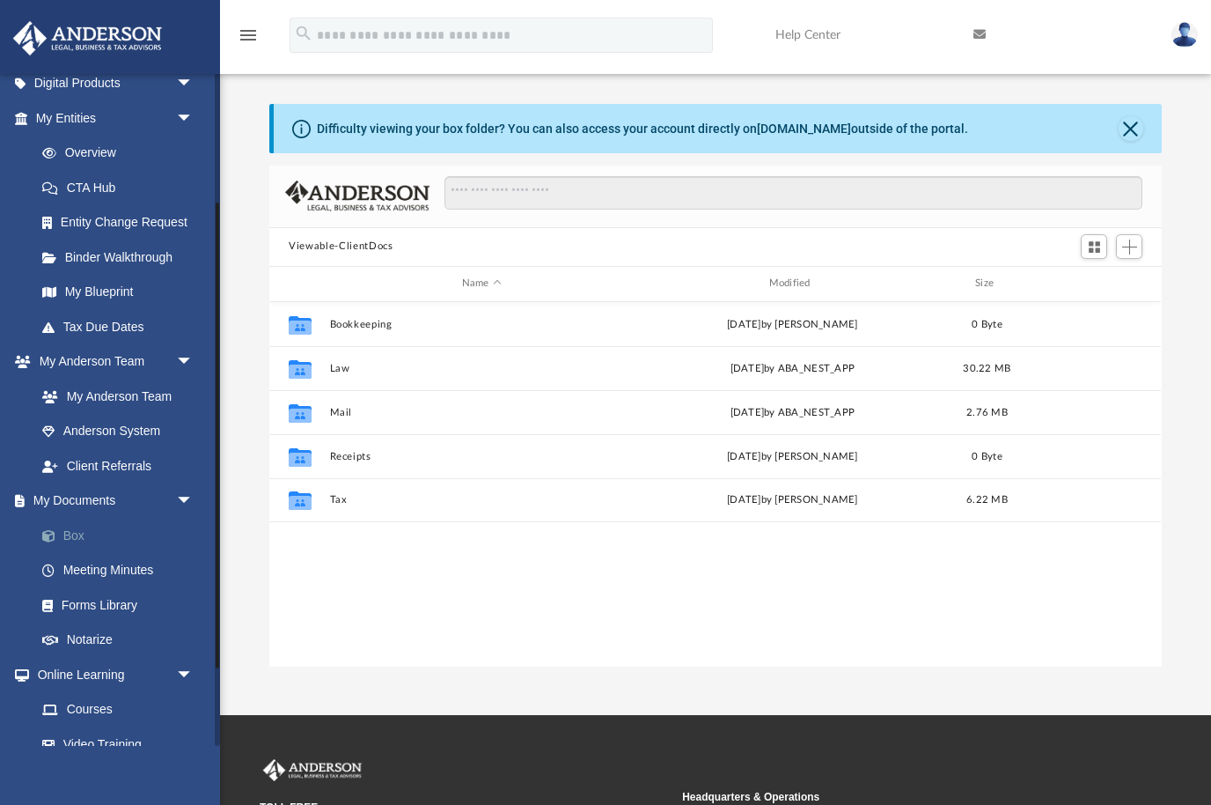
scroll to position [400, 893]
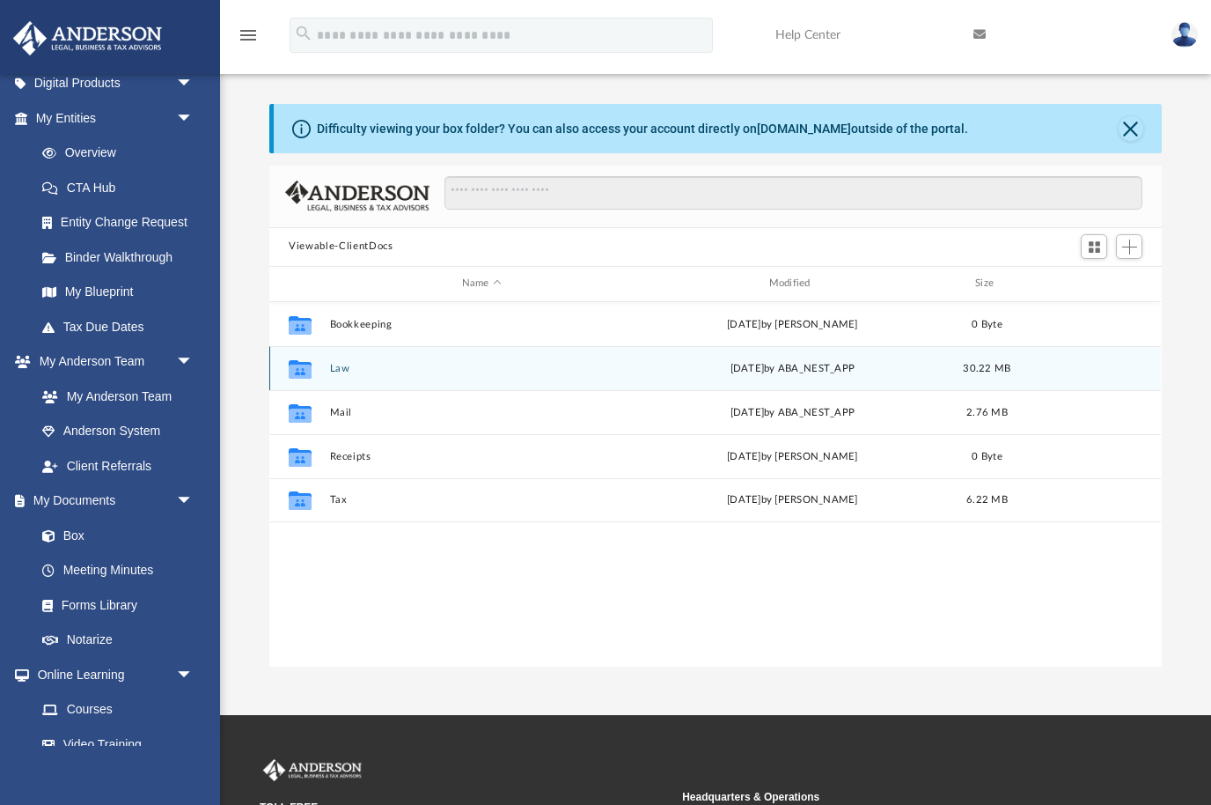
click at [343, 367] on button "Law" at bounding box center [482, 367] width 304 height 11
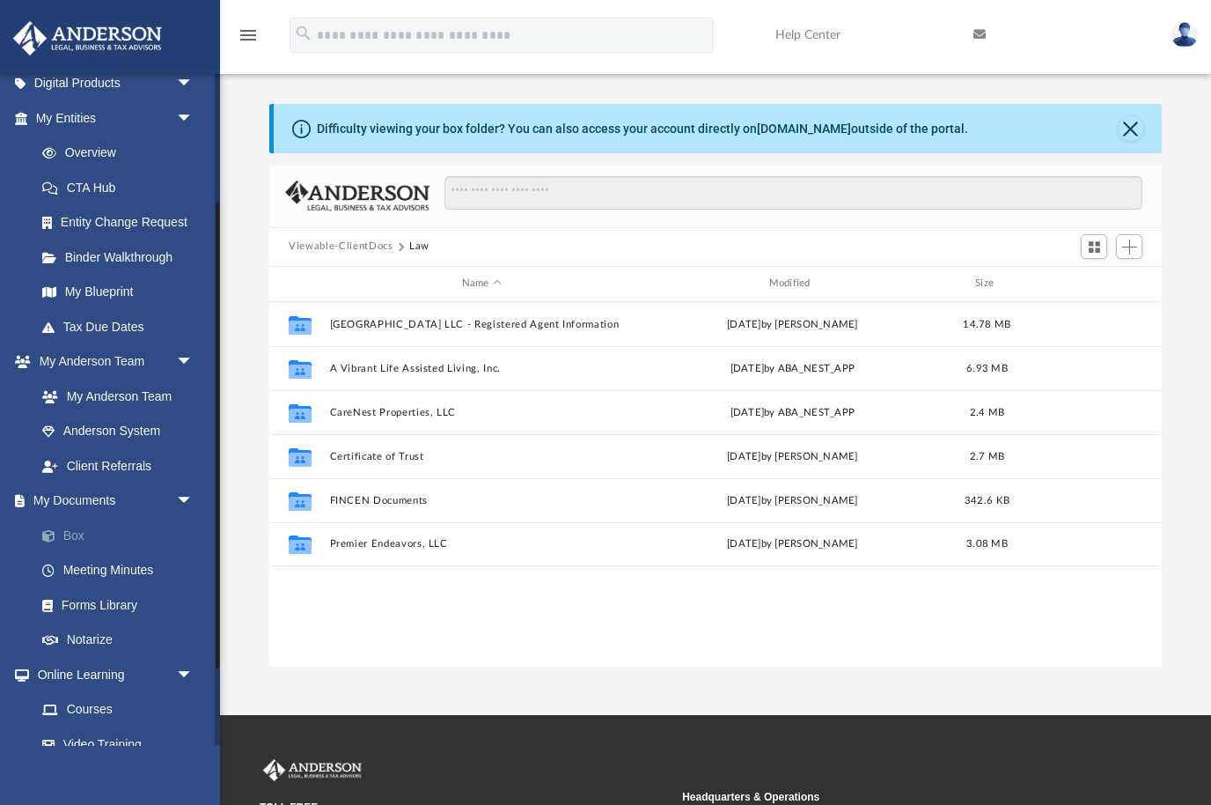
click at [82, 527] on link "Box" at bounding box center [122, 535] width 195 height 35
click at [82, 523] on link "Box" at bounding box center [122, 535] width 195 height 35
click at [88, 509] on link "My Documents arrow_drop_down" at bounding box center [116, 500] width 208 height 35
click at [74, 533] on link "Box" at bounding box center [122, 535] width 195 height 35
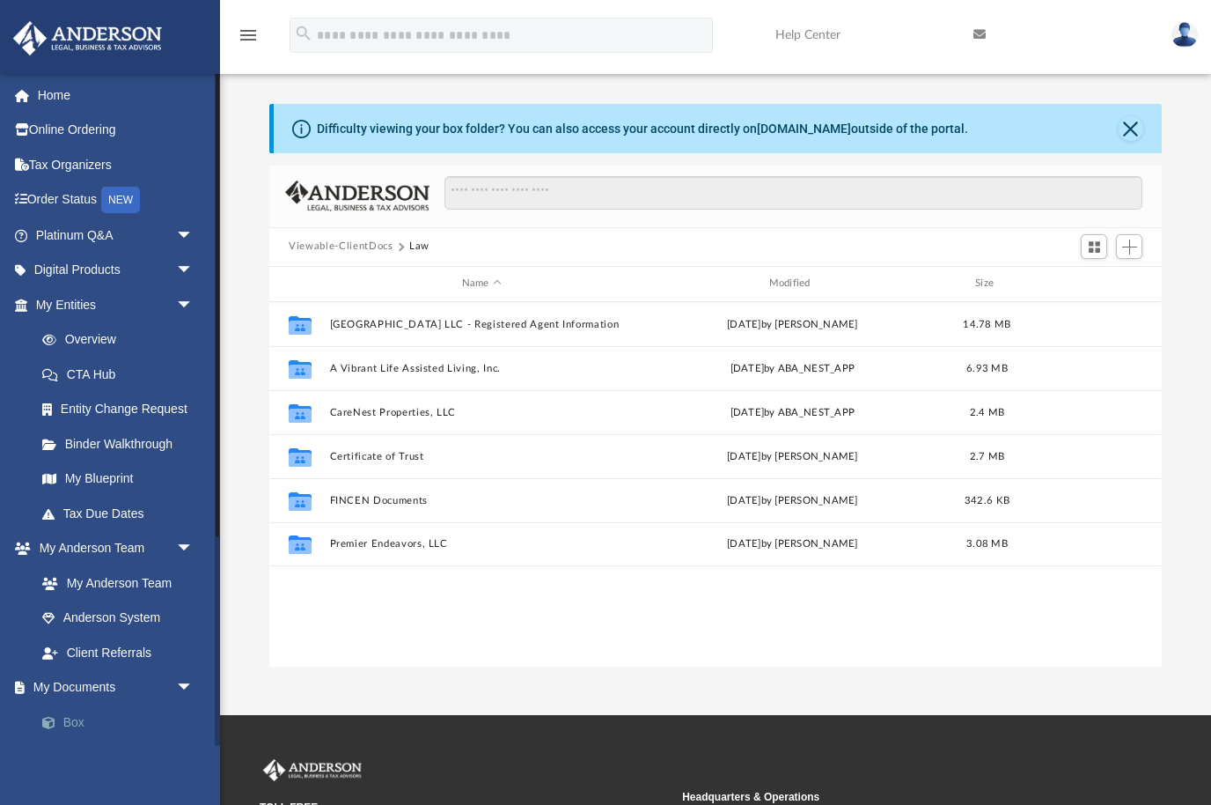
scroll to position [0, 0]
click at [195, 235] on span "arrow_drop_down" at bounding box center [193, 235] width 35 height 36
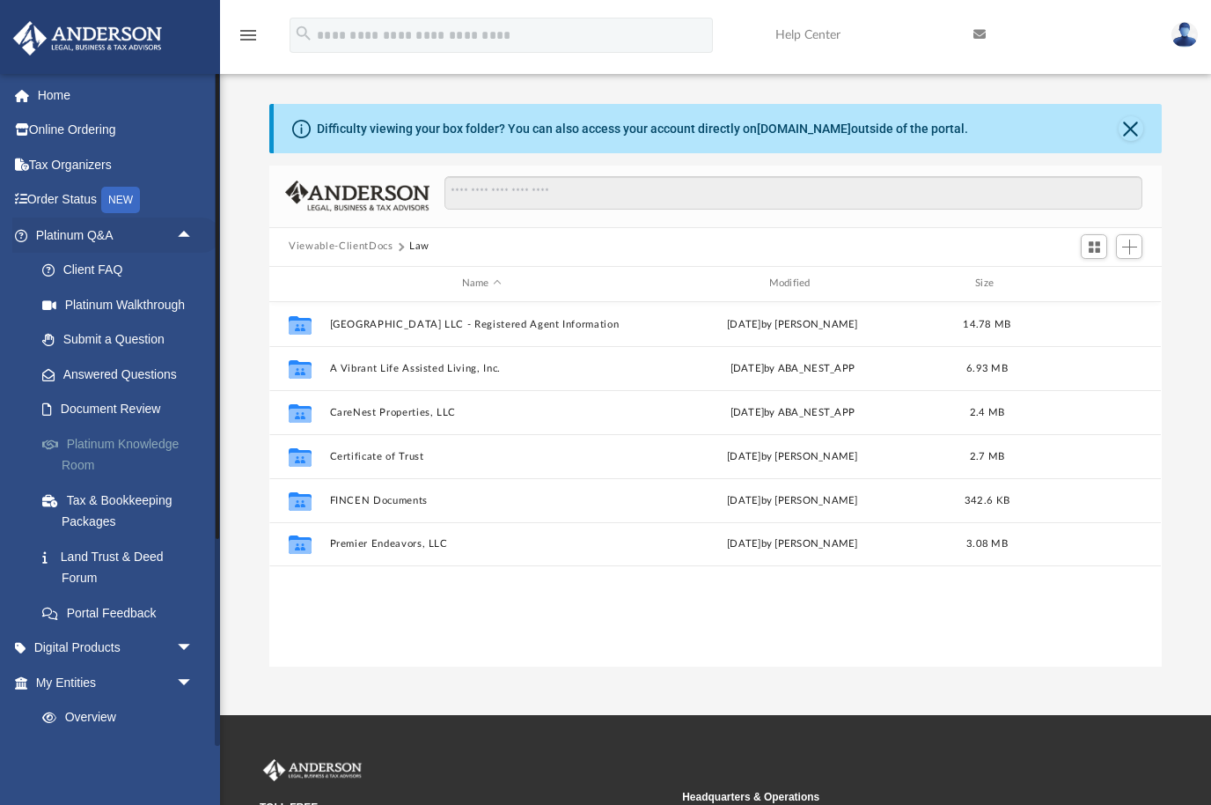
click at [136, 440] on link "Platinum Knowledge Room" at bounding box center [122, 454] width 195 height 56
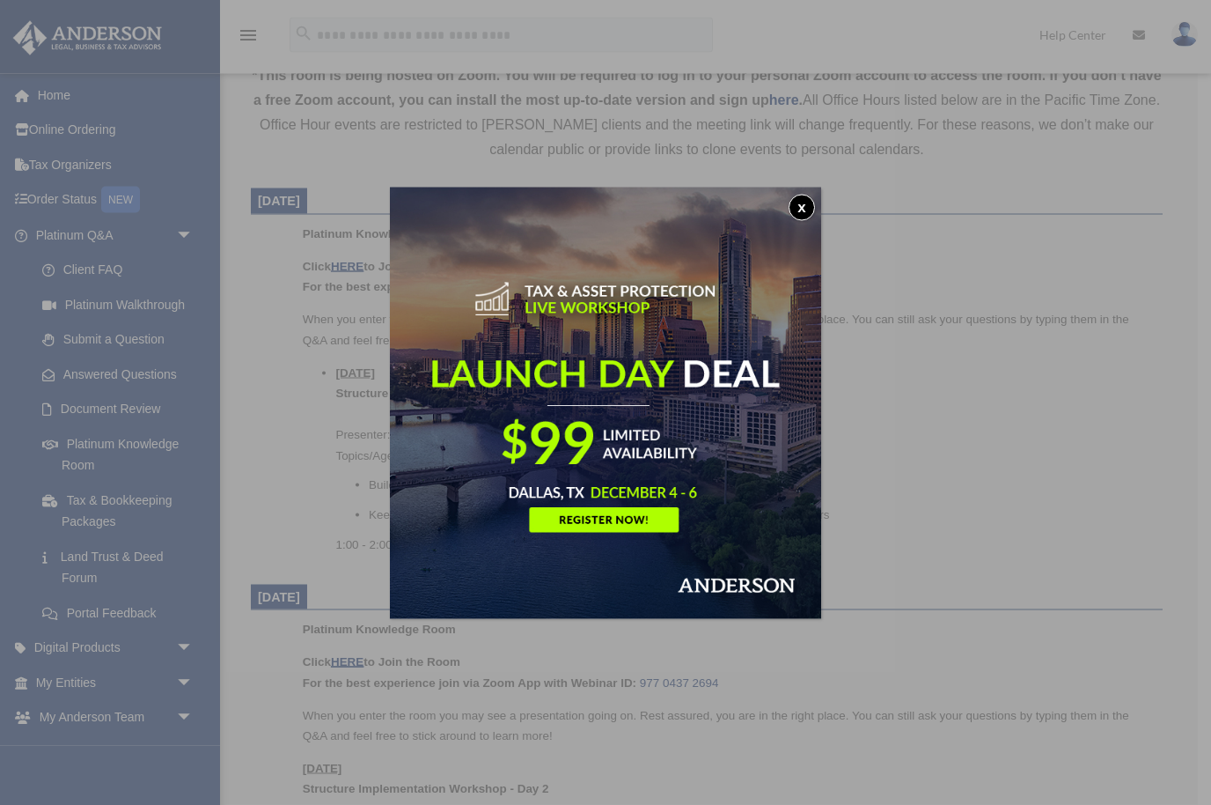
scroll to position [607, 0]
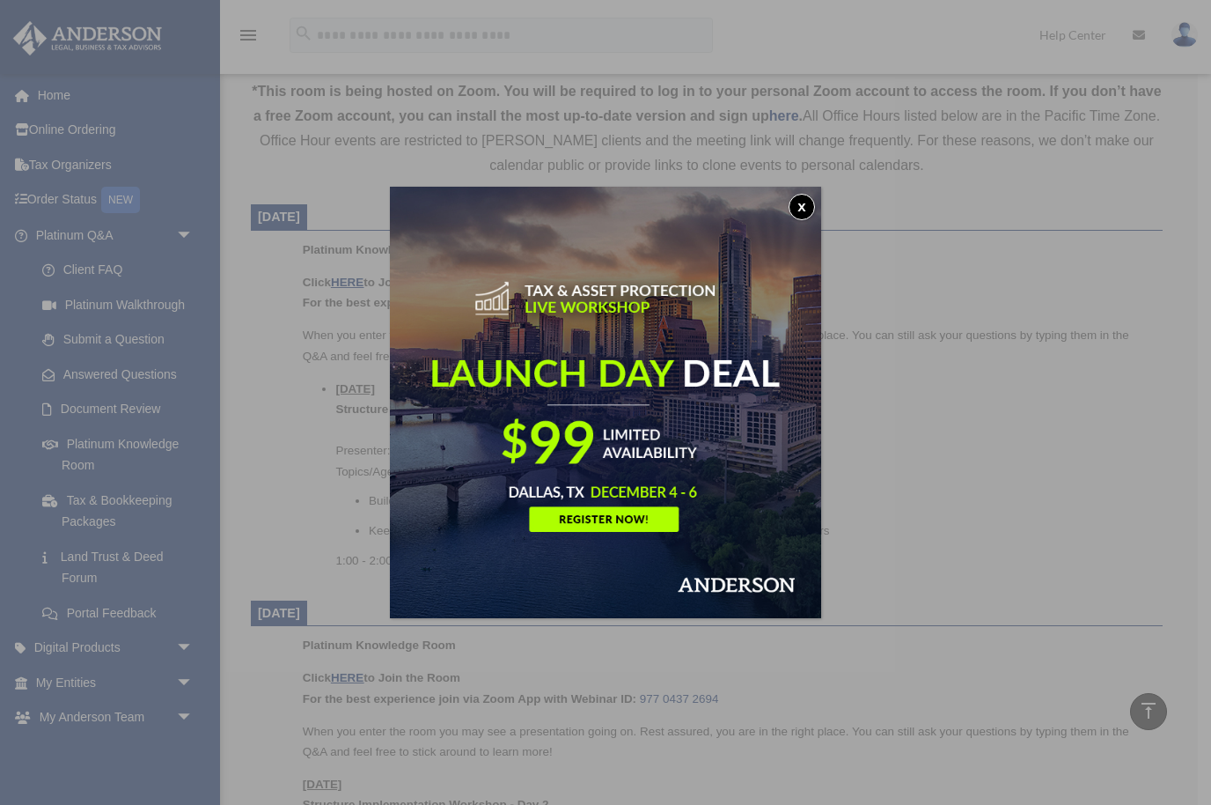
click at [804, 213] on button "x" at bounding box center [802, 207] width 26 height 26
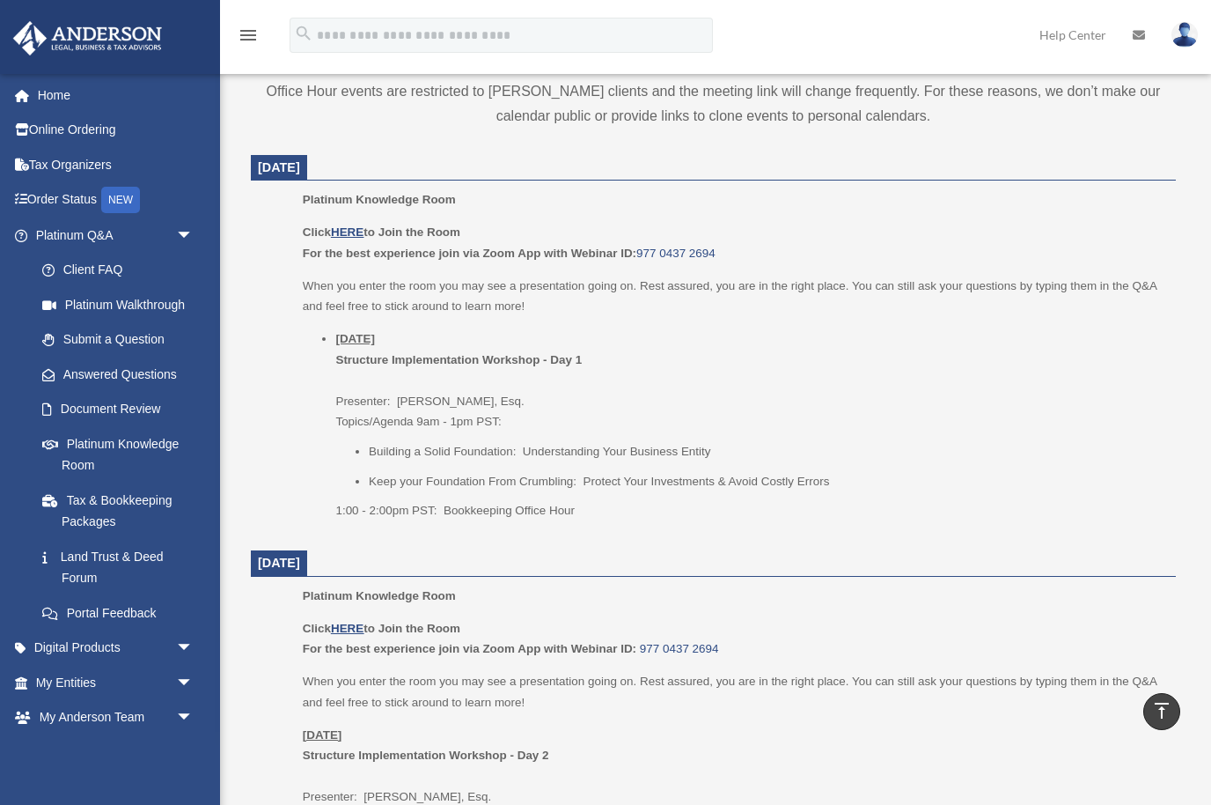
scroll to position [657, 0]
click at [344, 236] on u "HERE" at bounding box center [347, 232] width 33 height 13
